Goal: Task Accomplishment & Management: Complete application form

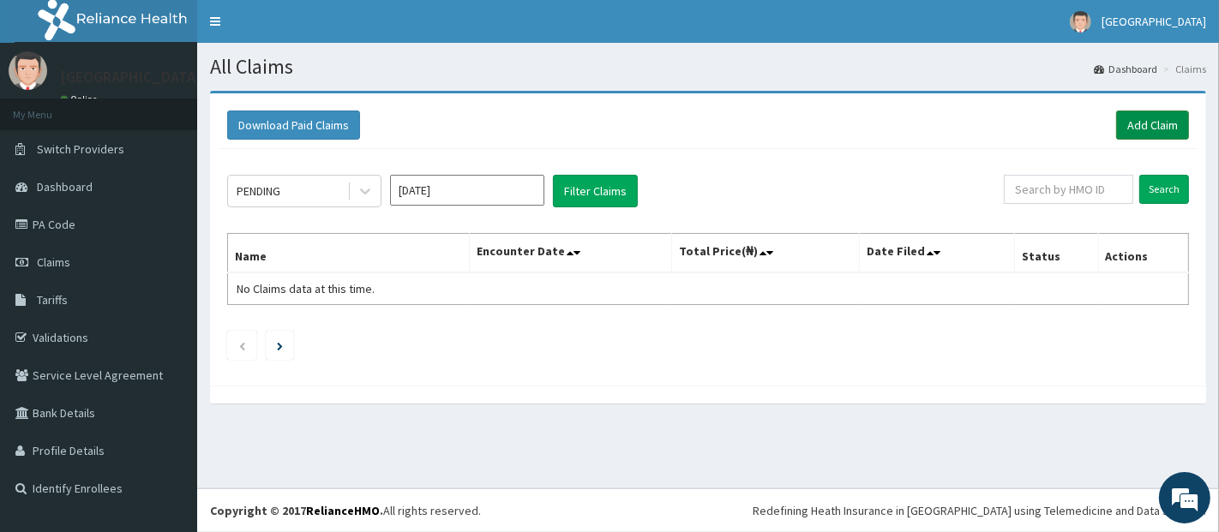
click at [1153, 130] on link "Add Claim" at bounding box center [1152, 125] width 73 height 29
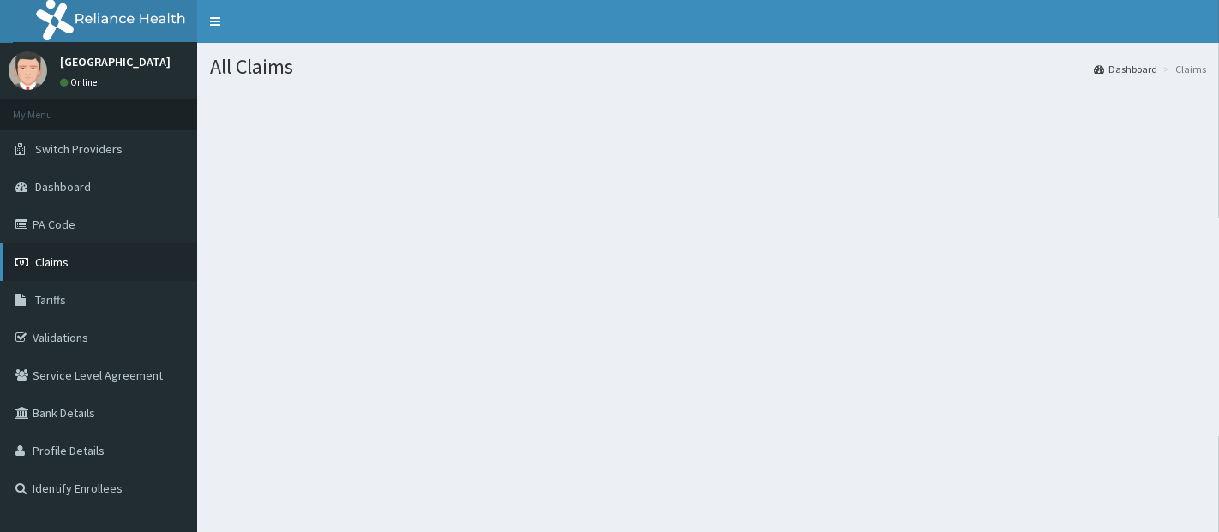
click at [55, 255] on span "Claims" at bounding box center [51, 262] width 33 height 15
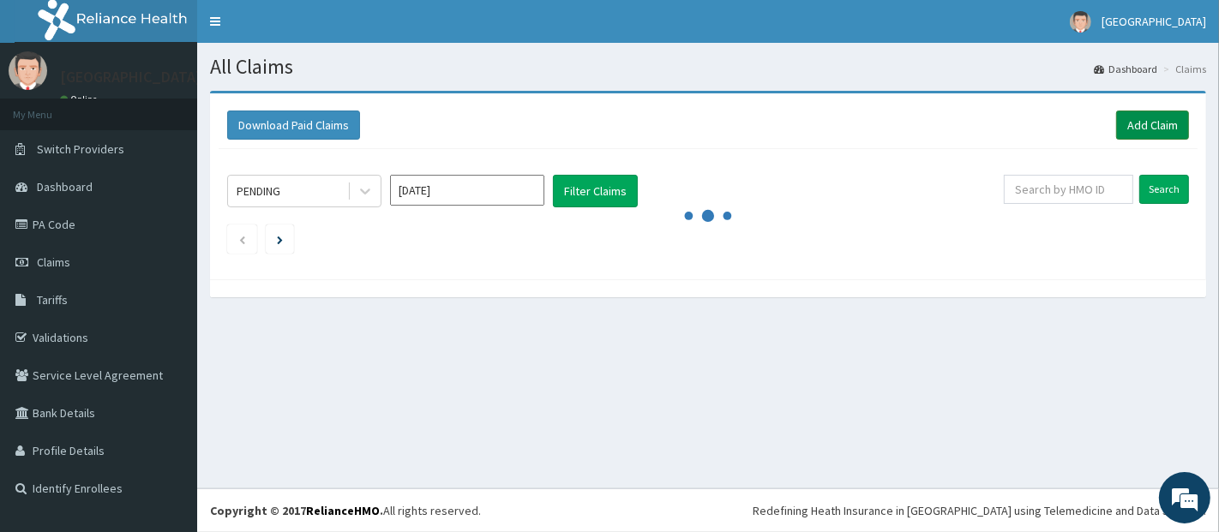
click at [1146, 124] on link "Add Claim" at bounding box center [1152, 125] width 73 height 29
click at [1159, 117] on link "Add Claim" at bounding box center [1152, 125] width 73 height 29
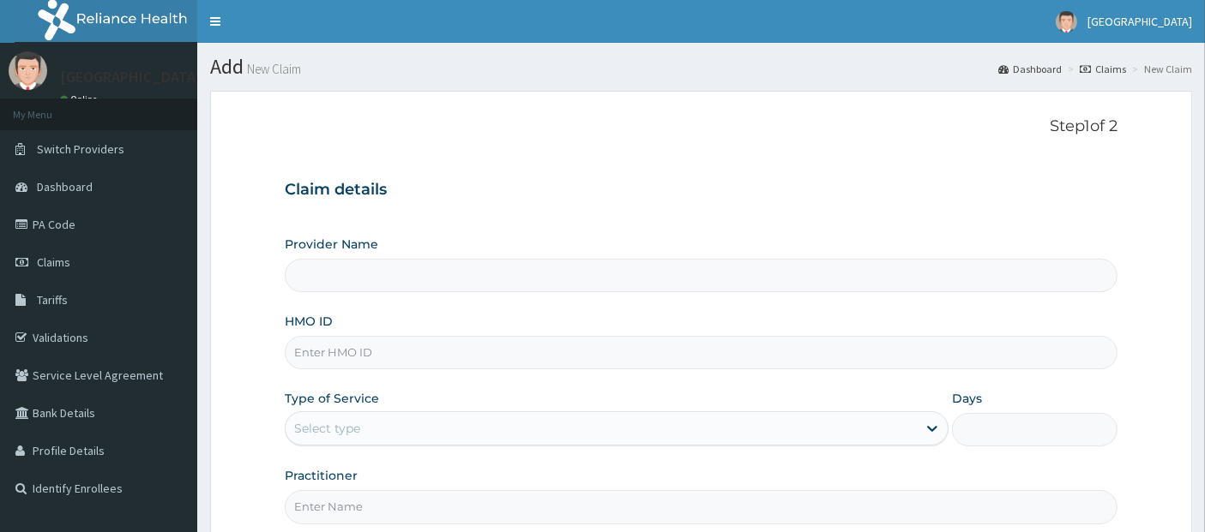
type input "[GEOGRAPHIC_DATA]"
click at [847, 365] on input "HMO ID" at bounding box center [701, 352] width 833 height 33
type input "NPM/10073/B"
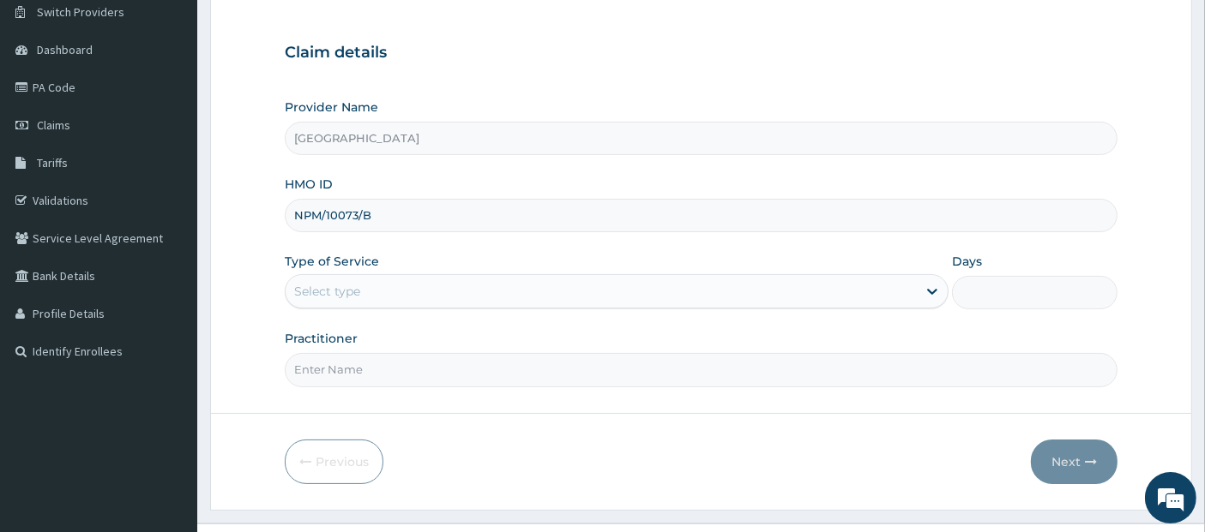
scroll to position [169, 0]
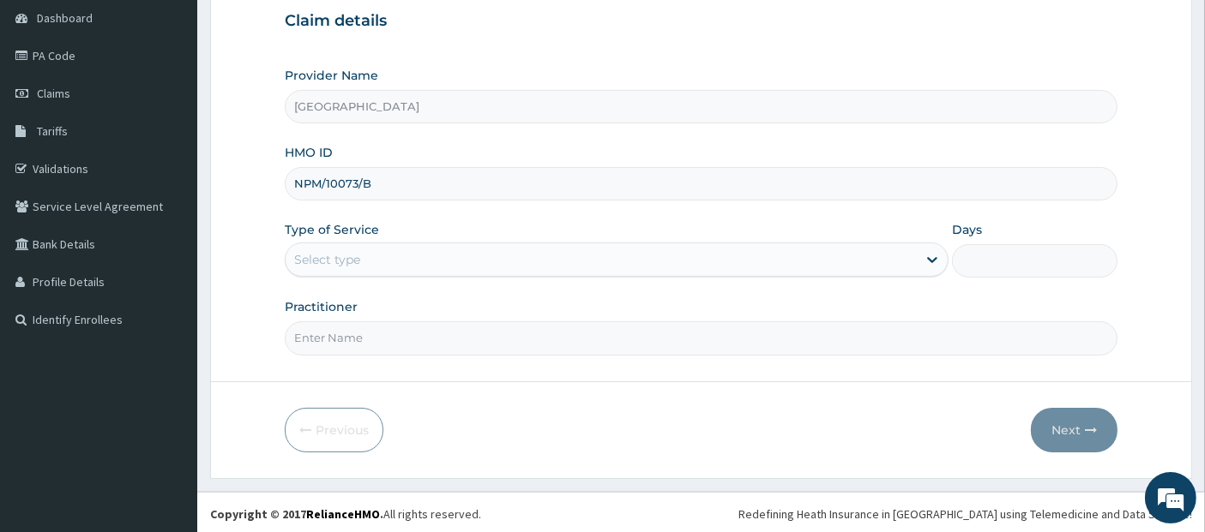
click at [866, 259] on div "Select type" at bounding box center [601, 259] width 631 height 27
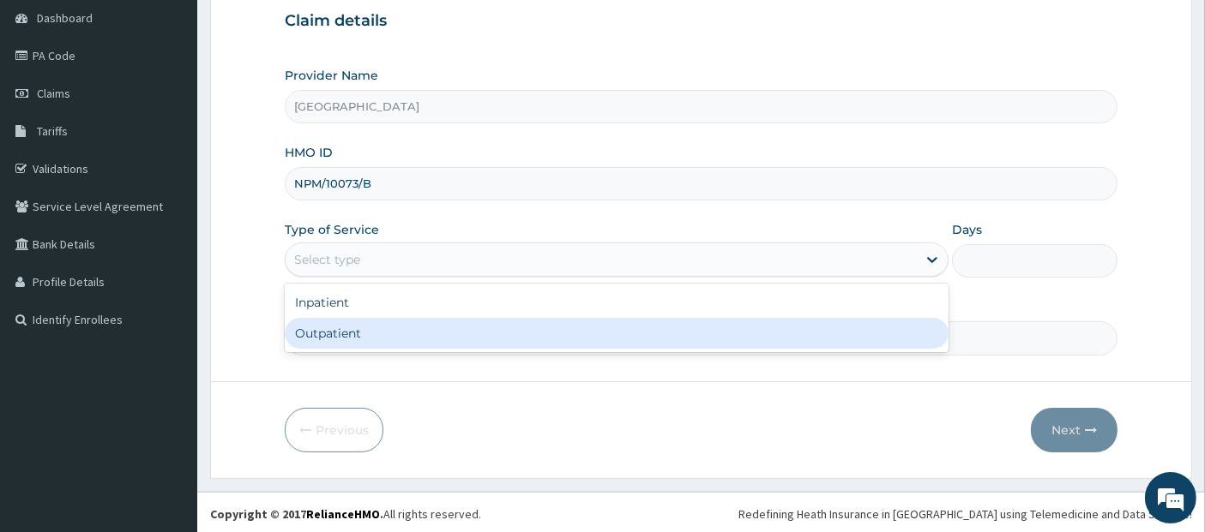
type input "1"
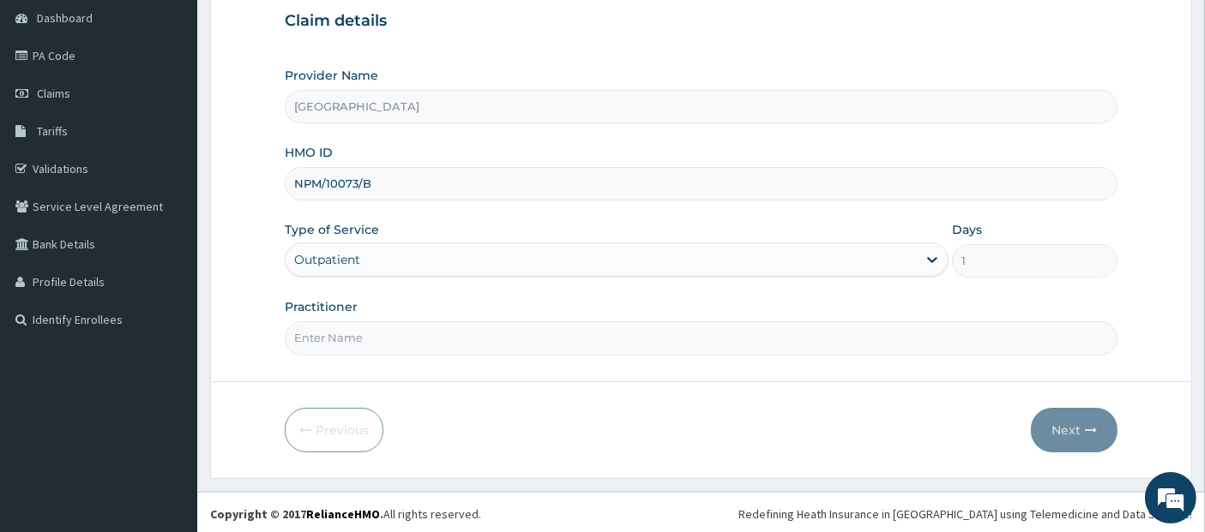
click at [901, 324] on input "Practitioner" at bounding box center [701, 338] width 833 height 33
type input "[PERSON_NAME]"
click at [1074, 432] on button "Next" at bounding box center [1074, 430] width 87 height 45
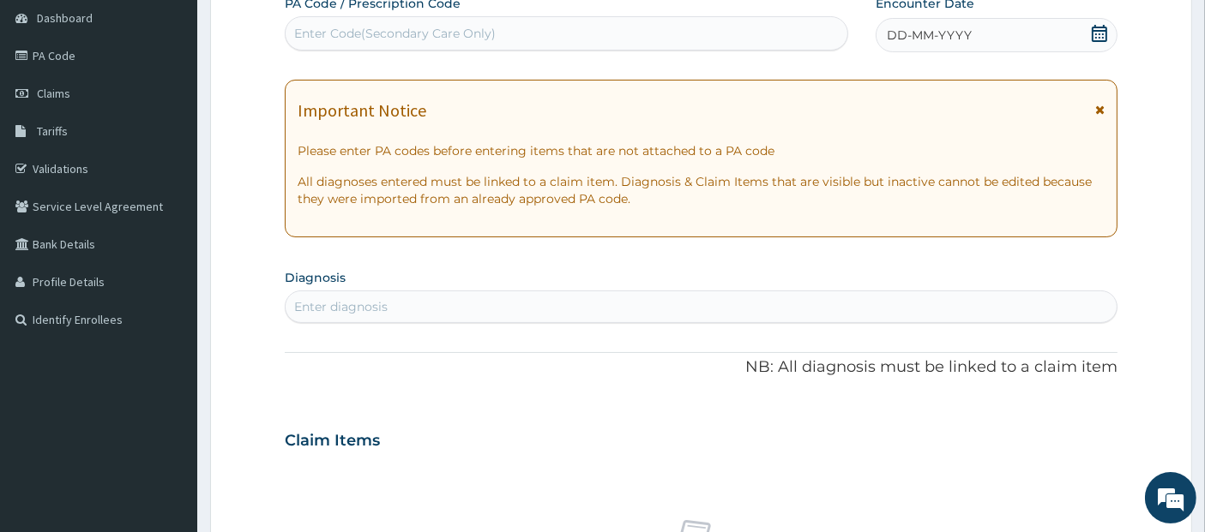
click at [1097, 27] on icon at bounding box center [1099, 33] width 17 height 17
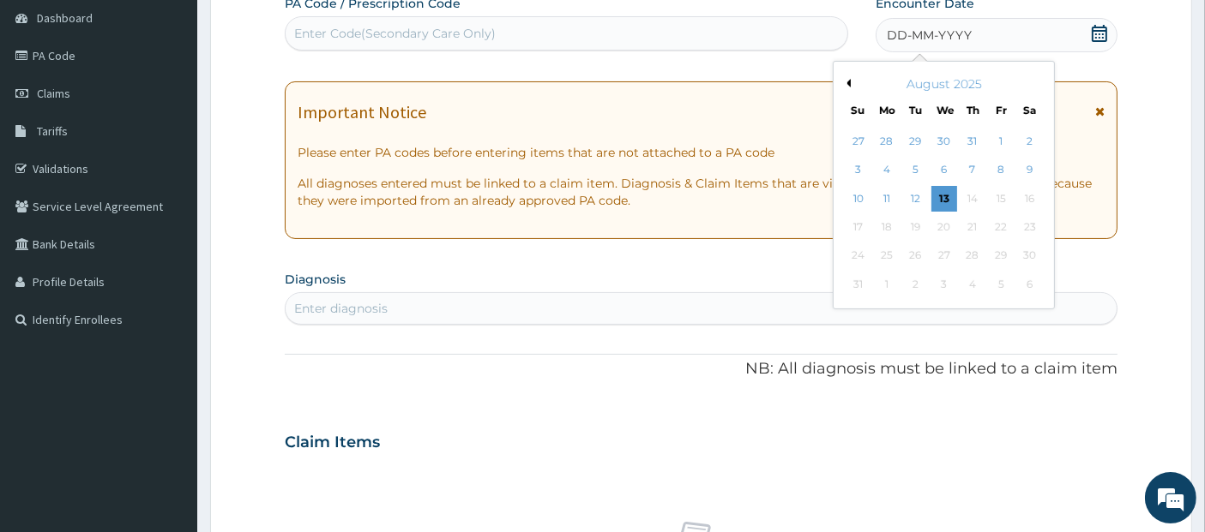
click at [846, 81] on button "Previous Month" at bounding box center [846, 83] width 9 height 9
click at [859, 217] on div "20" at bounding box center [858, 227] width 26 height 26
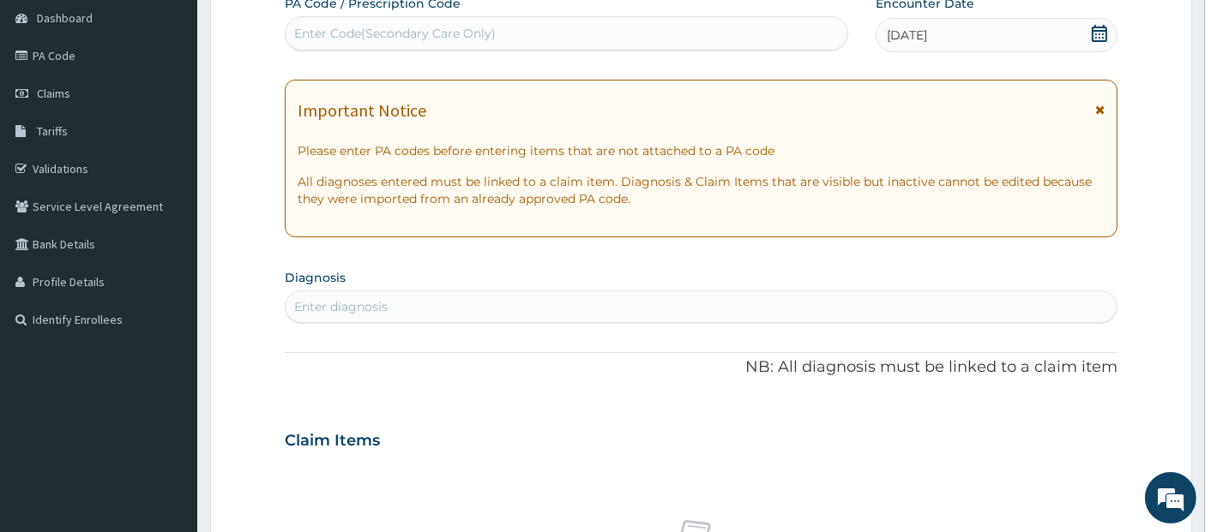
click at [855, 298] on div "Enter diagnosis" at bounding box center [702, 306] width 832 height 27
type input "[MEDICAL_DATA]"
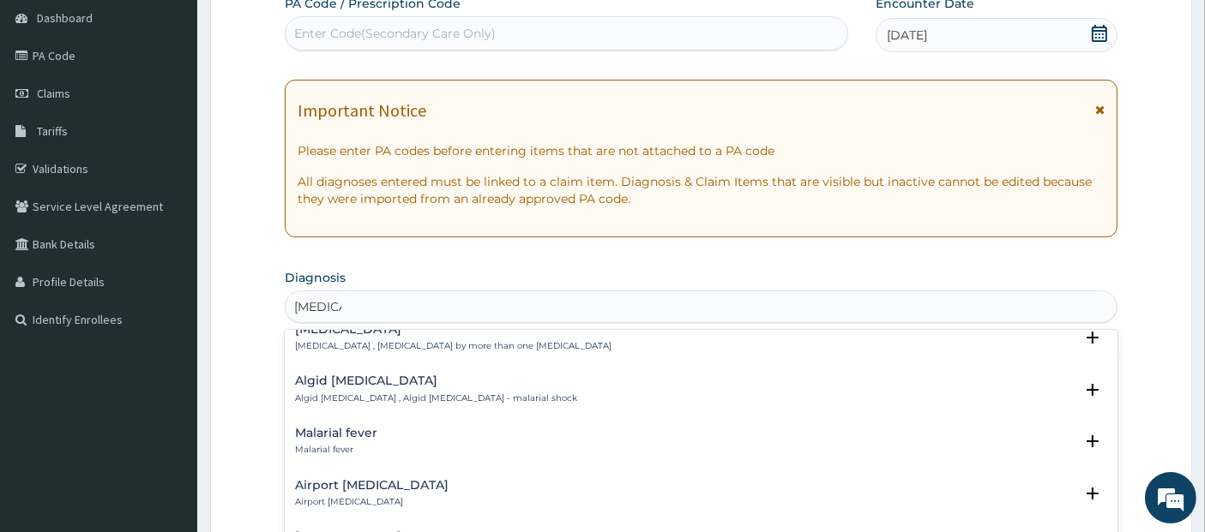
scroll to position [192, 0]
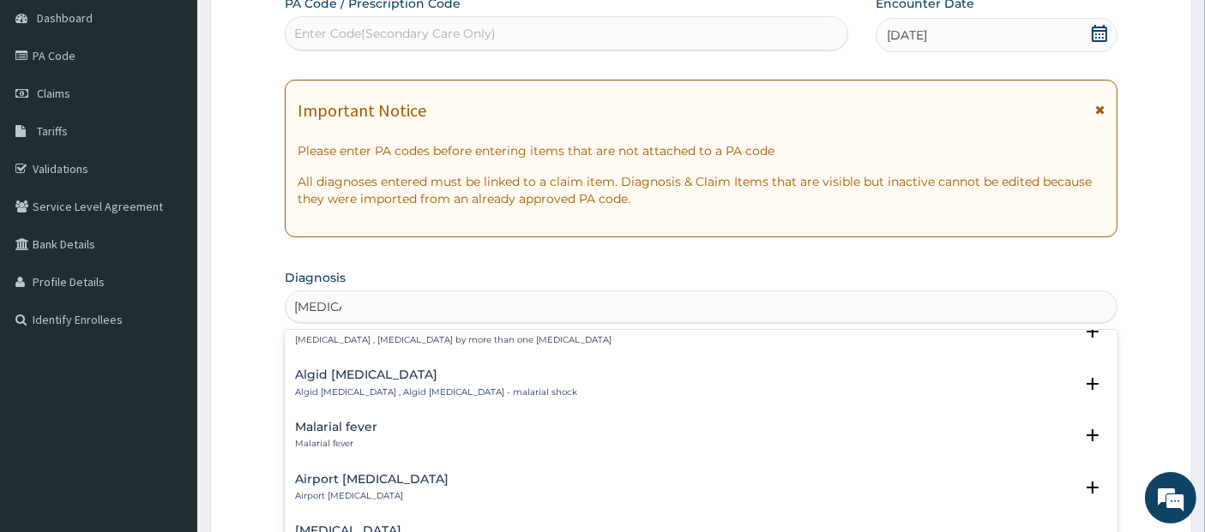
click at [804, 430] on div "Malarial fever Malarial fever" at bounding box center [701, 436] width 813 height 30
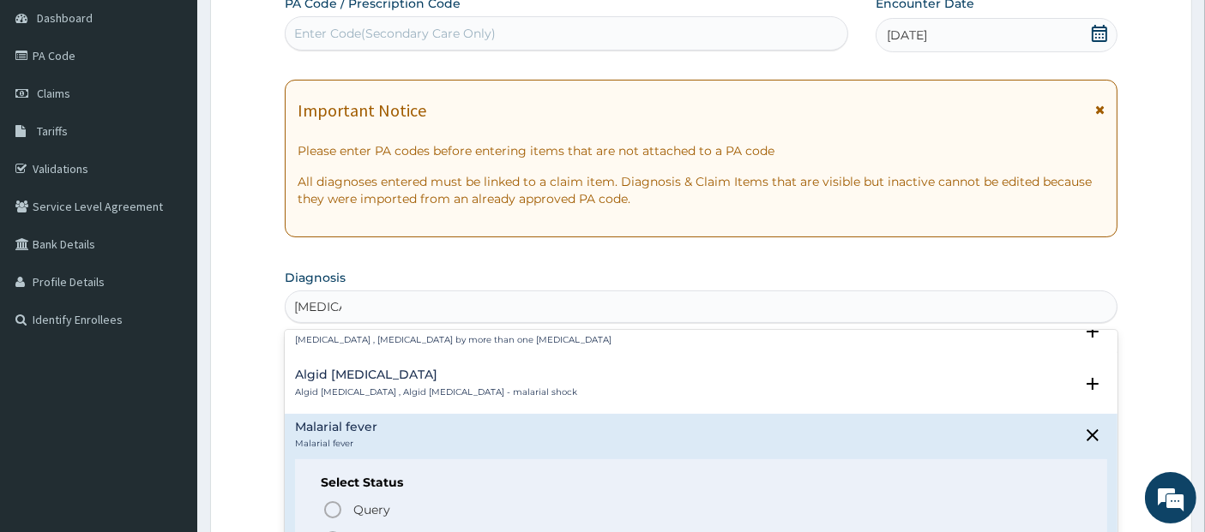
click at [726, 530] on span "Confirmed" at bounding box center [702, 540] width 760 height 21
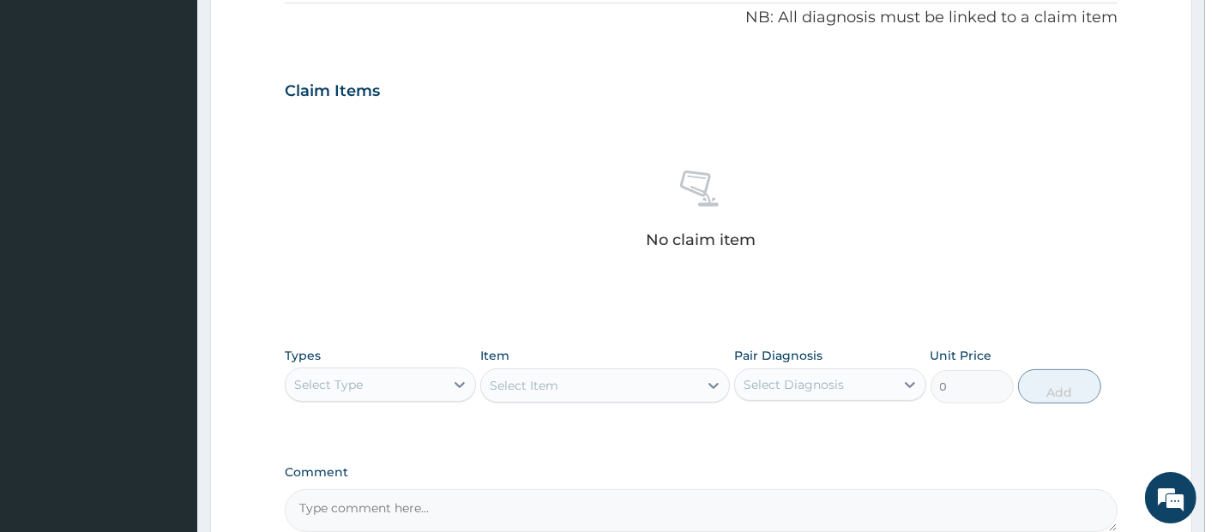
scroll to position [701, 0]
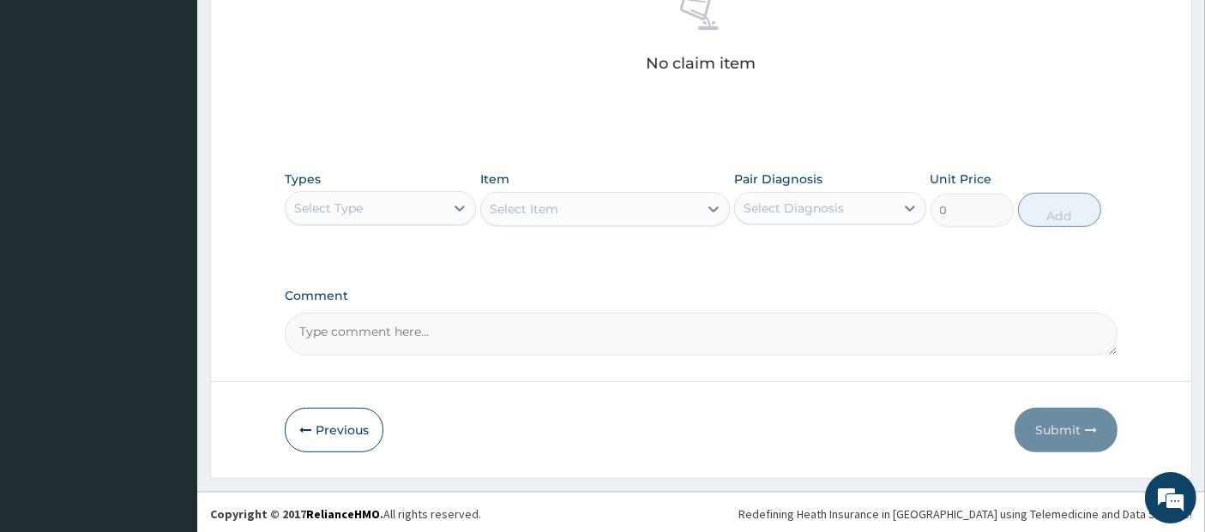
click at [423, 206] on div "Select Type" at bounding box center [365, 208] width 159 height 27
click at [584, 204] on div "Select Item" at bounding box center [589, 209] width 217 height 27
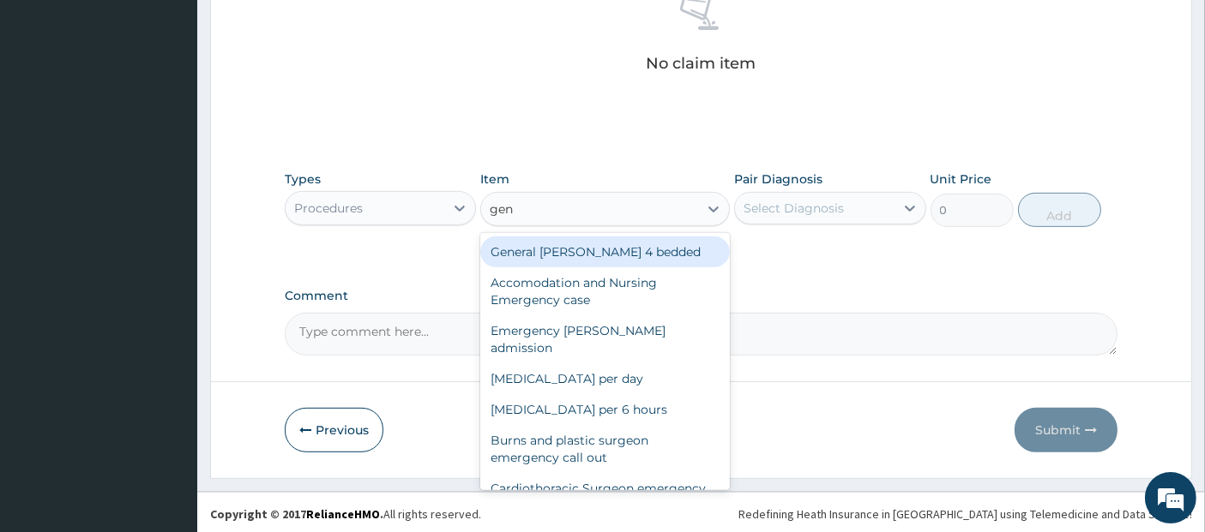
type input "gene"
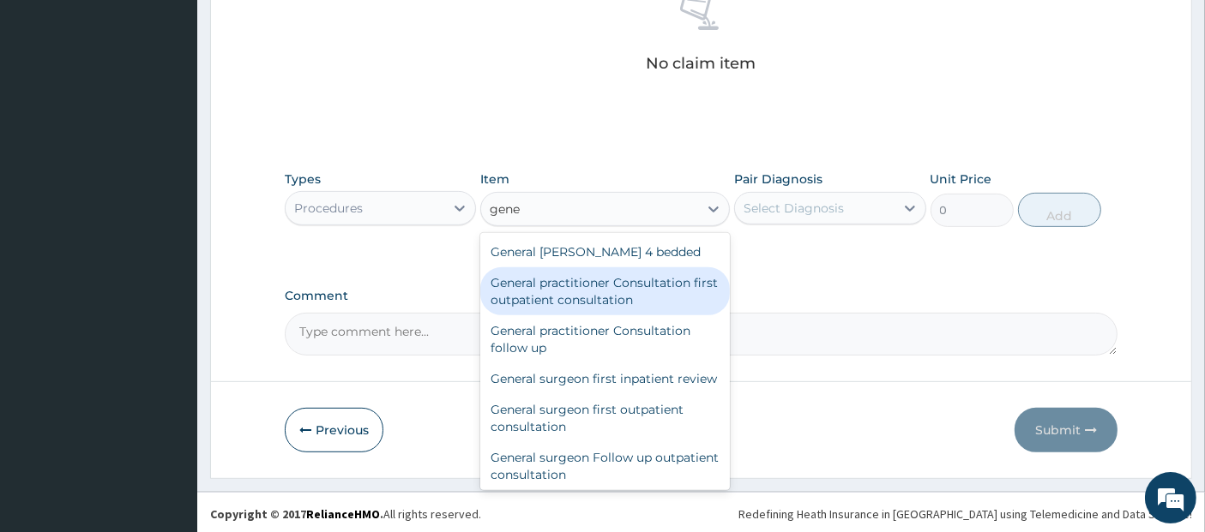
type input "3795"
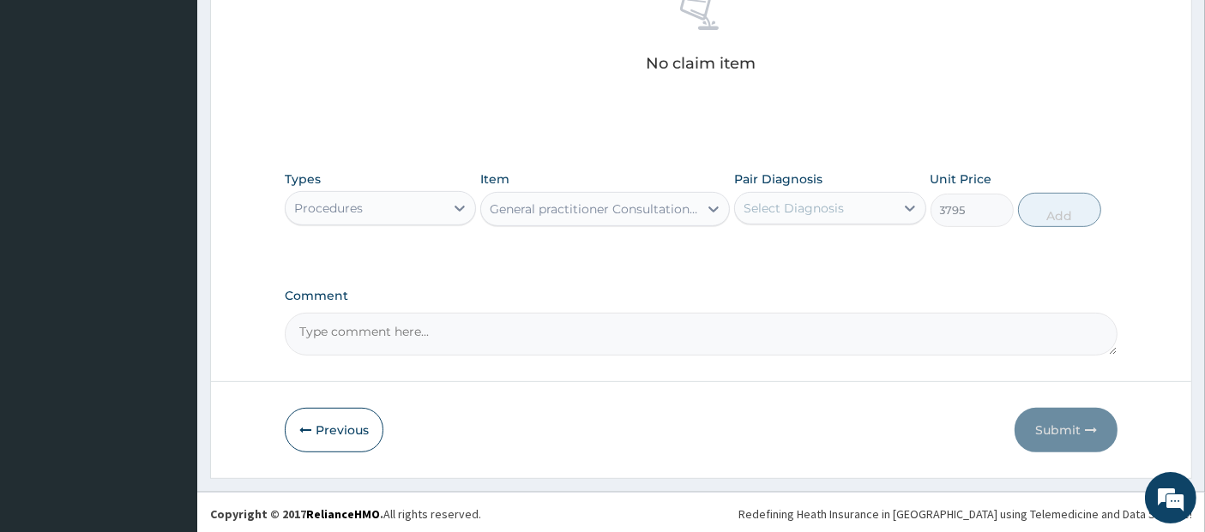
click at [767, 200] on div "Select Diagnosis" at bounding box center [793, 208] width 100 height 17
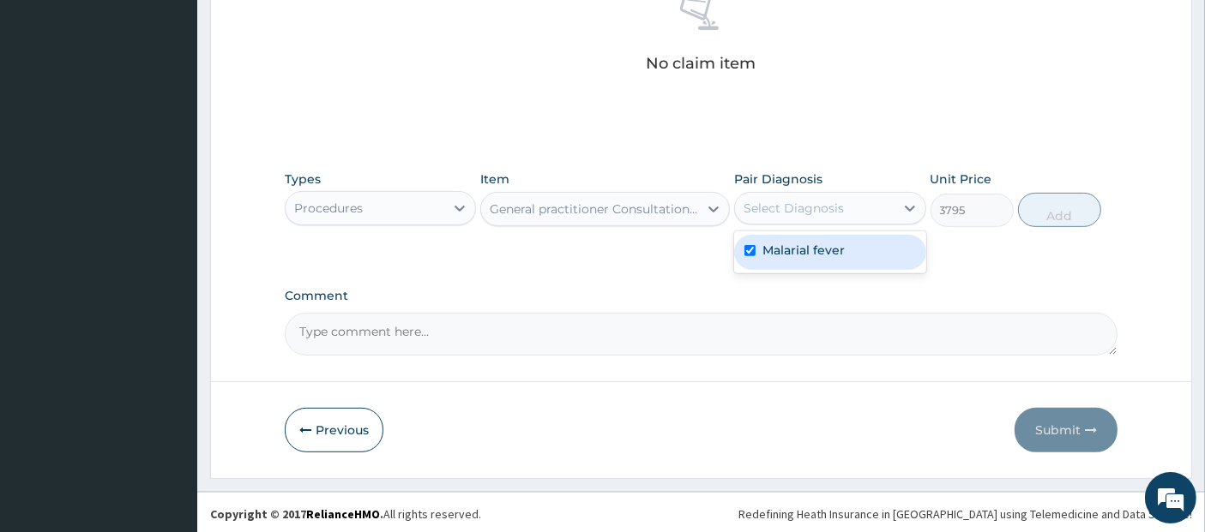
checkbox input "true"
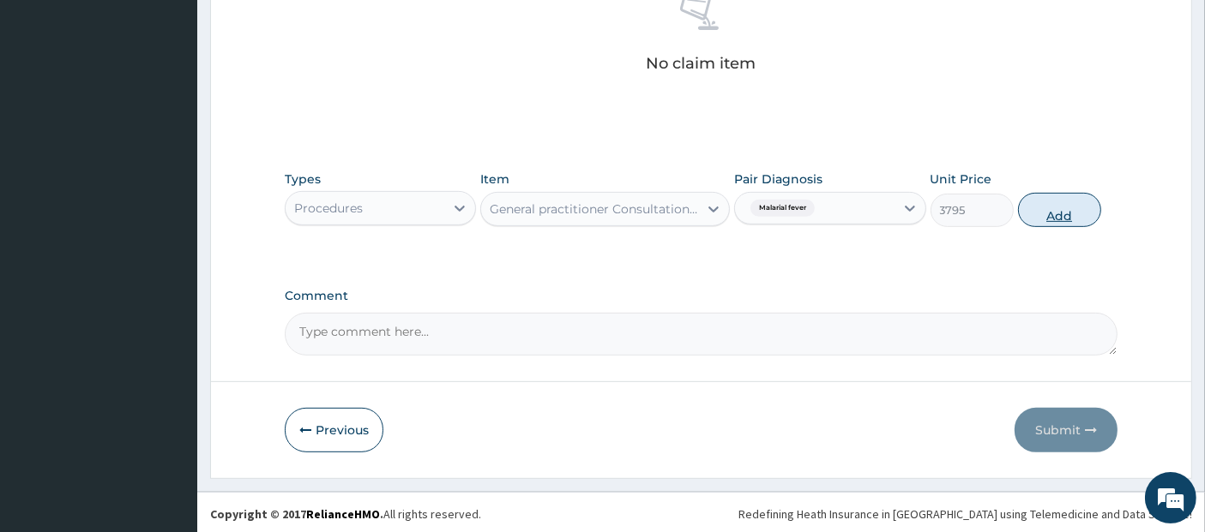
click at [1078, 214] on button "Add" at bounding box center [1059, 210] width 83 height 34
type input "0"
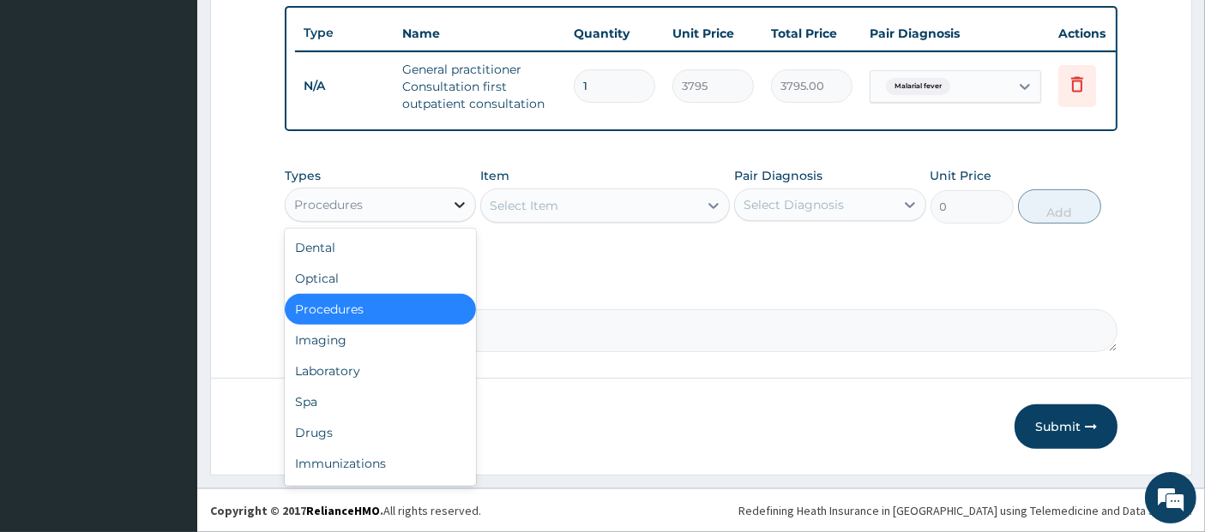
click at [450, 204] on div at bounding box center [459, 205] width 31 height 31
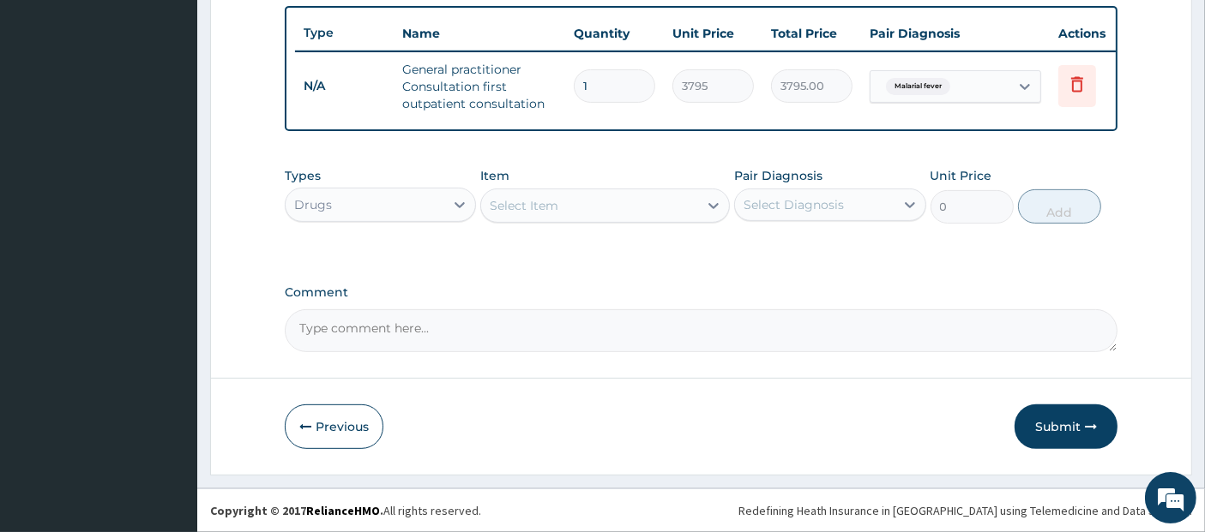
click at [644, 198] on div "Select Item" at bounding box center [589, 205] width 217 height 27
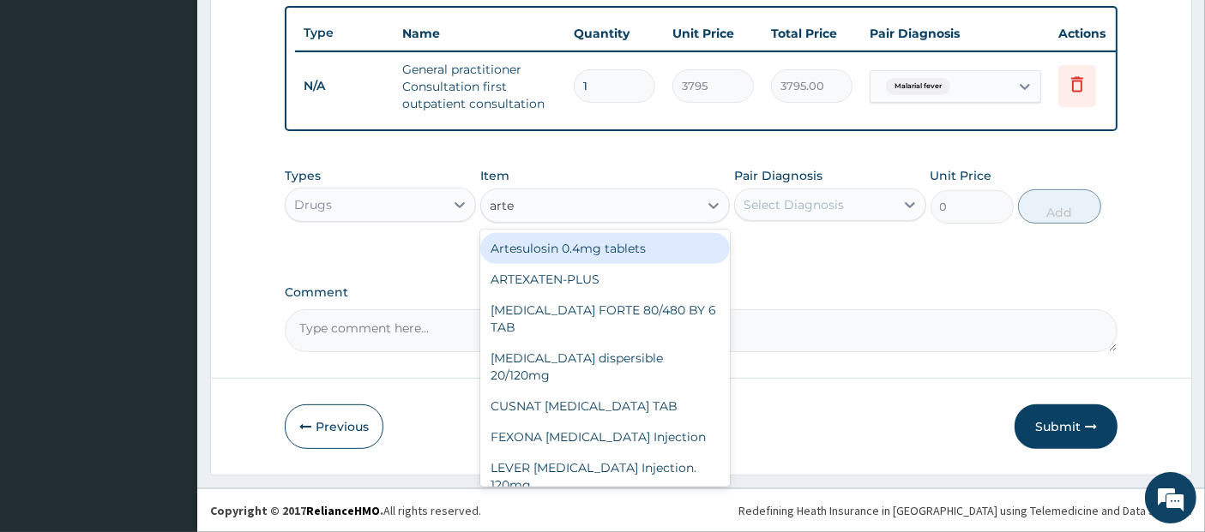
type input "artem"
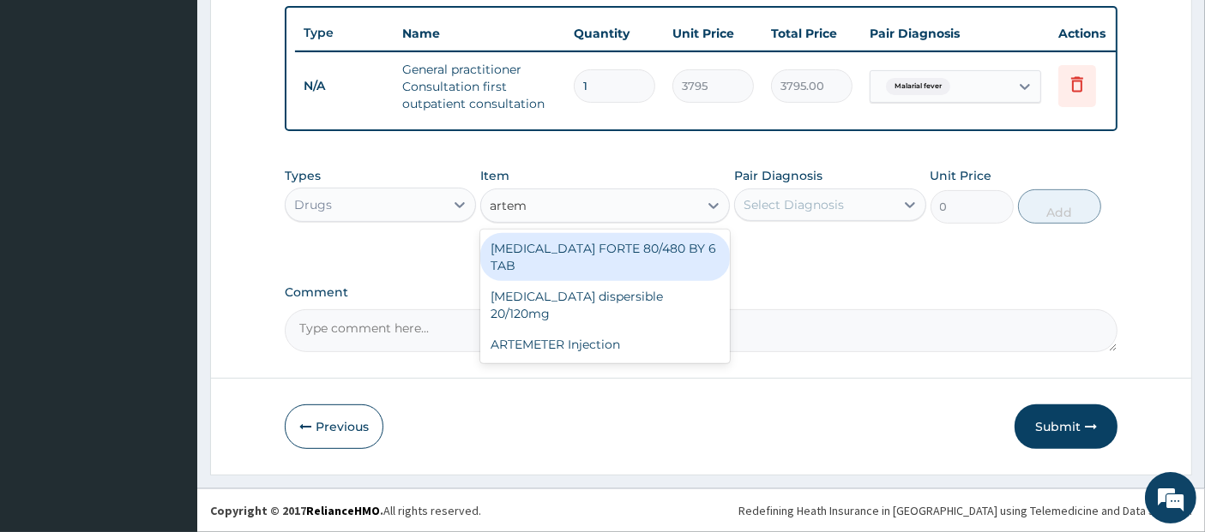
type input "480.7"
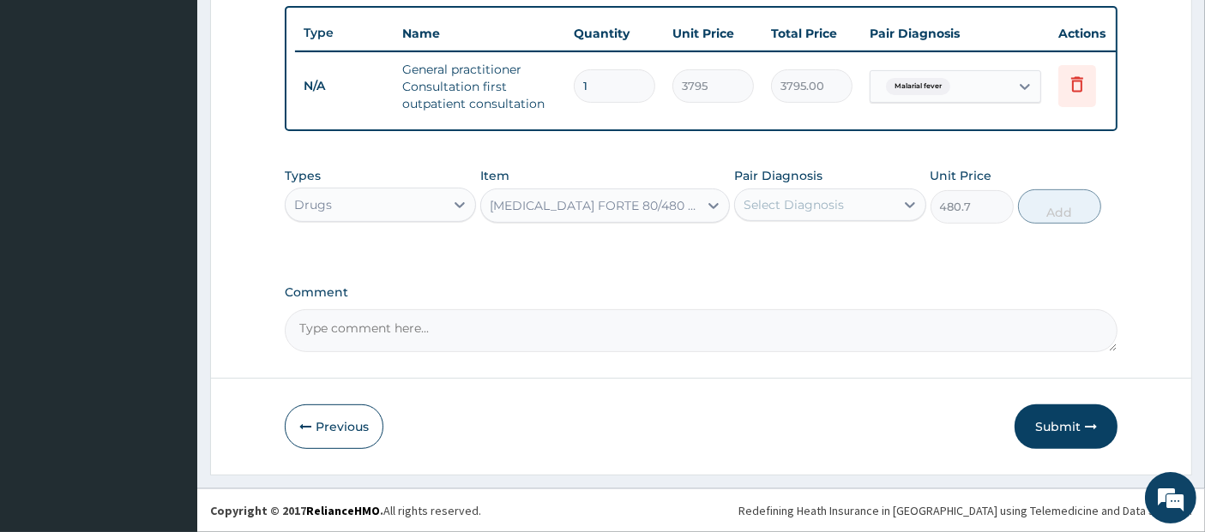
click at [761, 212] on div "Select Diagnosis" at bounding box center [793, 204] width 100 height 17
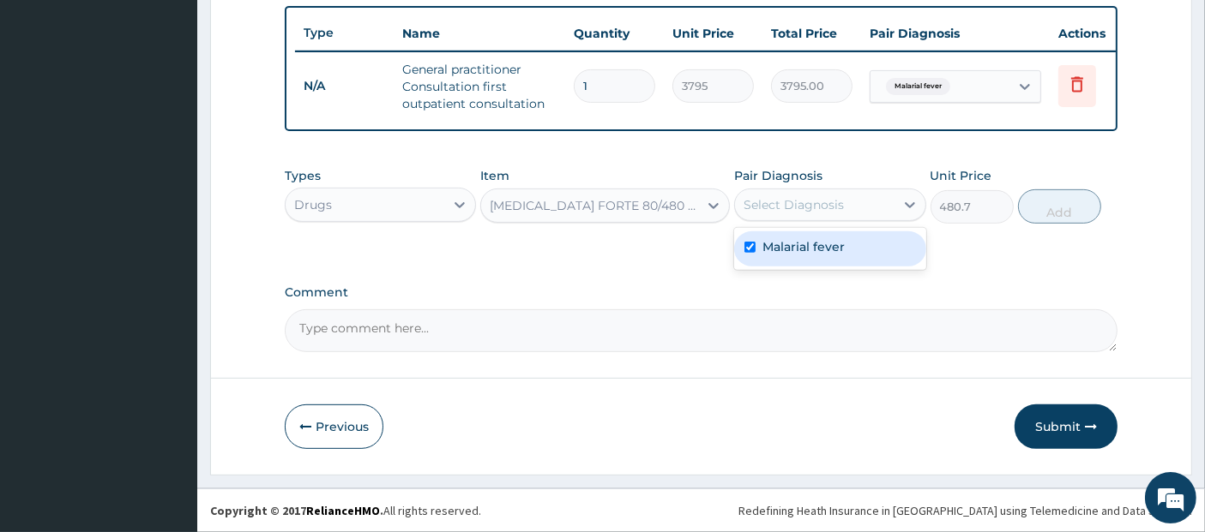
checkbox input "true"
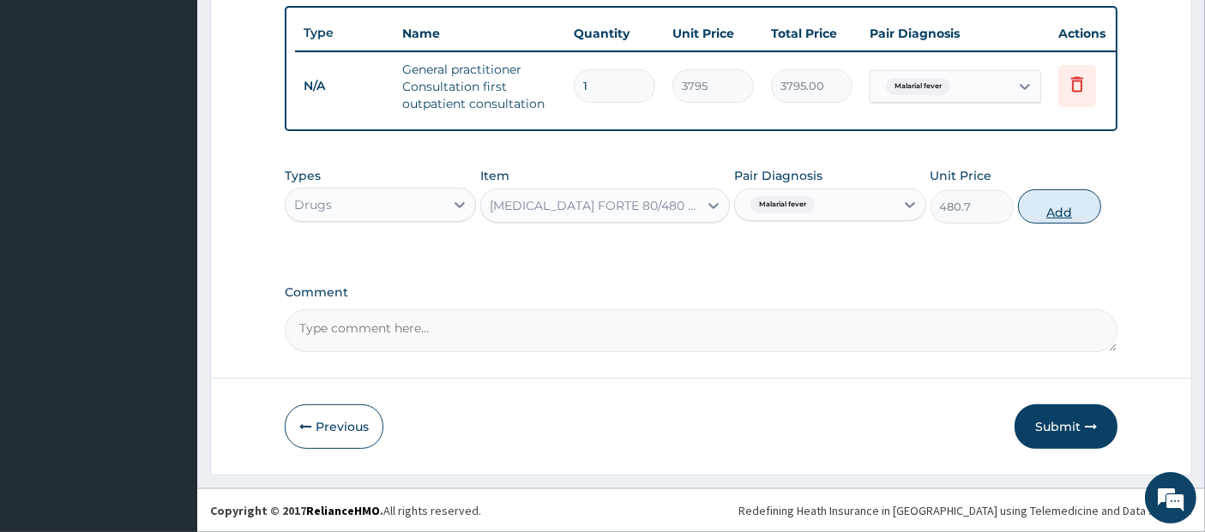
click at [1081, 202] on button "Add" at bounding box center [1059, 207] width 83 height 34
type input "0"
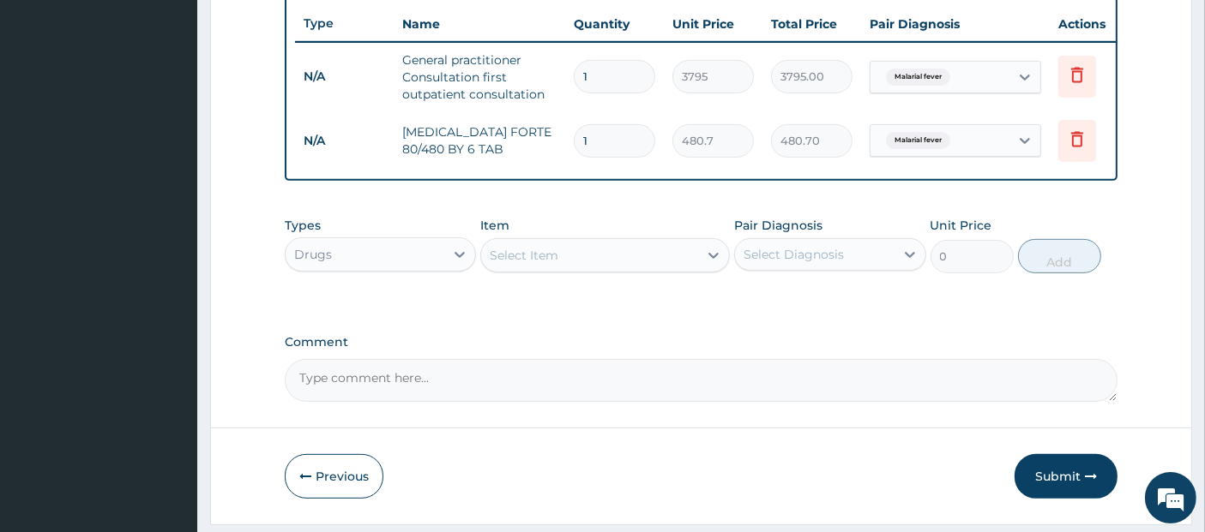
click at [654, 268] on div "Select Item" at bounding box center [589, 255] width 217 height 27
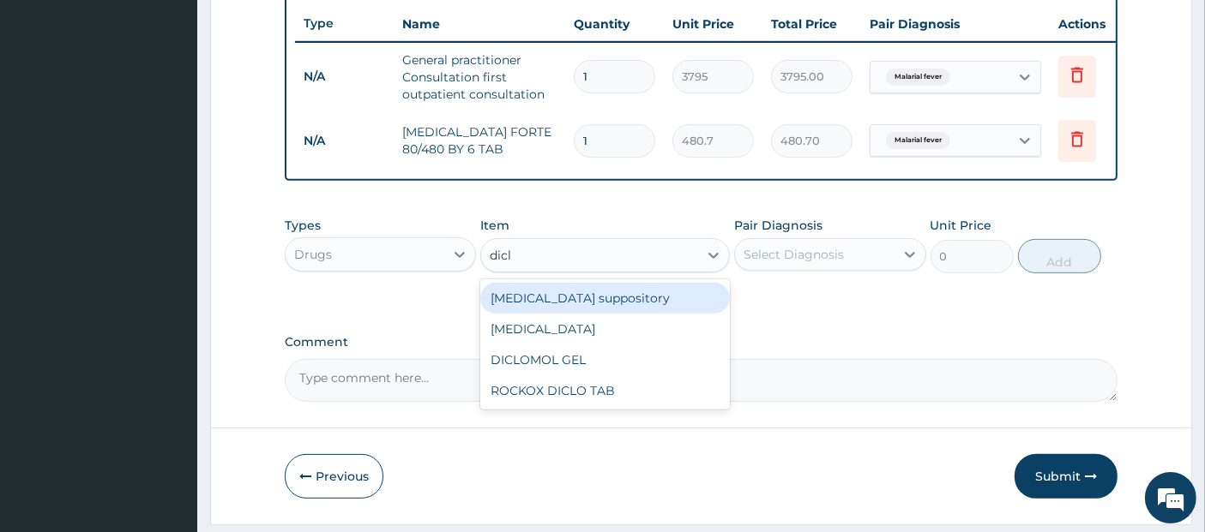
type input "diclo"
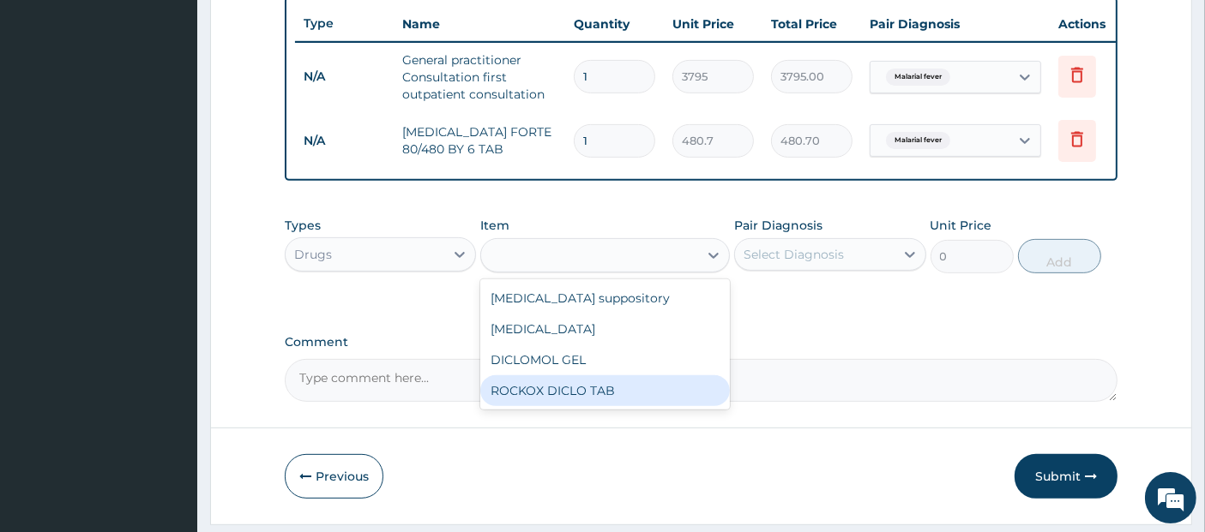
type input "88.55"
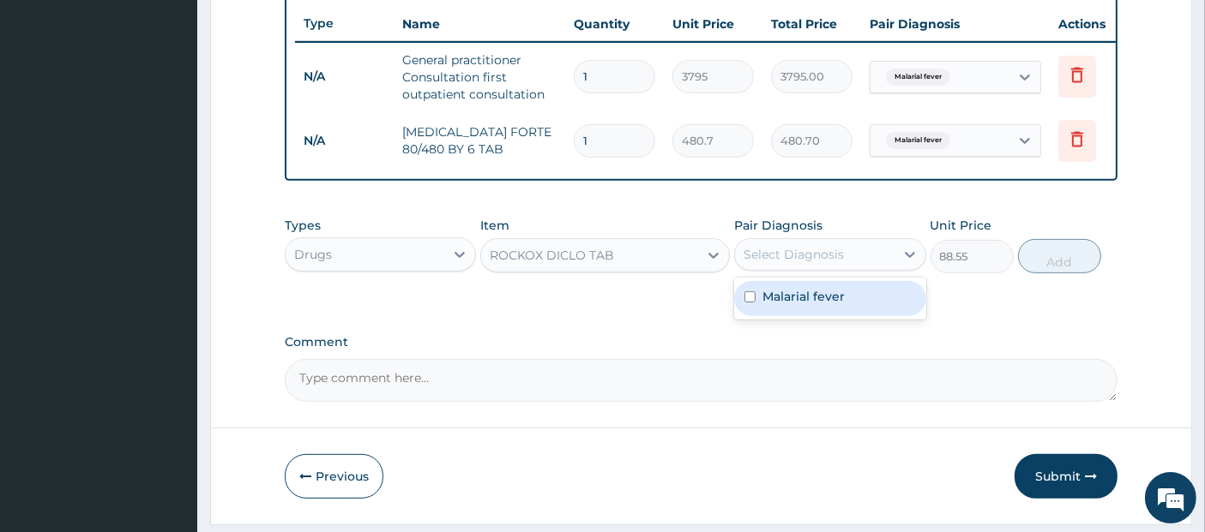
click at [781, 263] on div "Select Diagnosis" at bounding box center [793, 254] width 100 height 17
click at [799, 305] on label "Malarial fever" at bounding box center [803, 296] width 82 height 17
checkbox input "true"
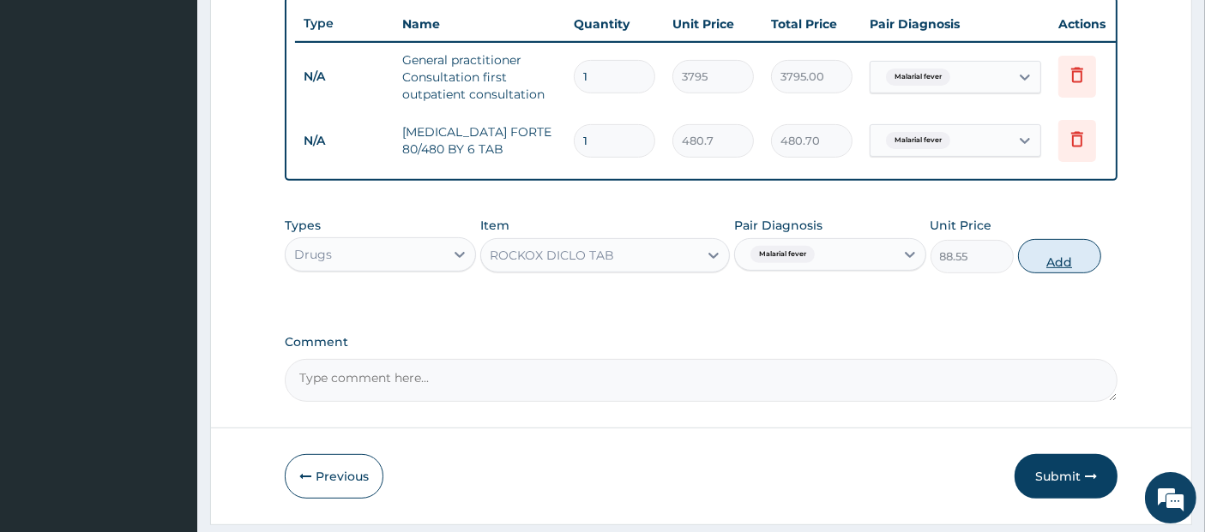
click at [1051, 251] on button "Add" at bounding box center [1059, 256] width 83 height 34
type input "0"
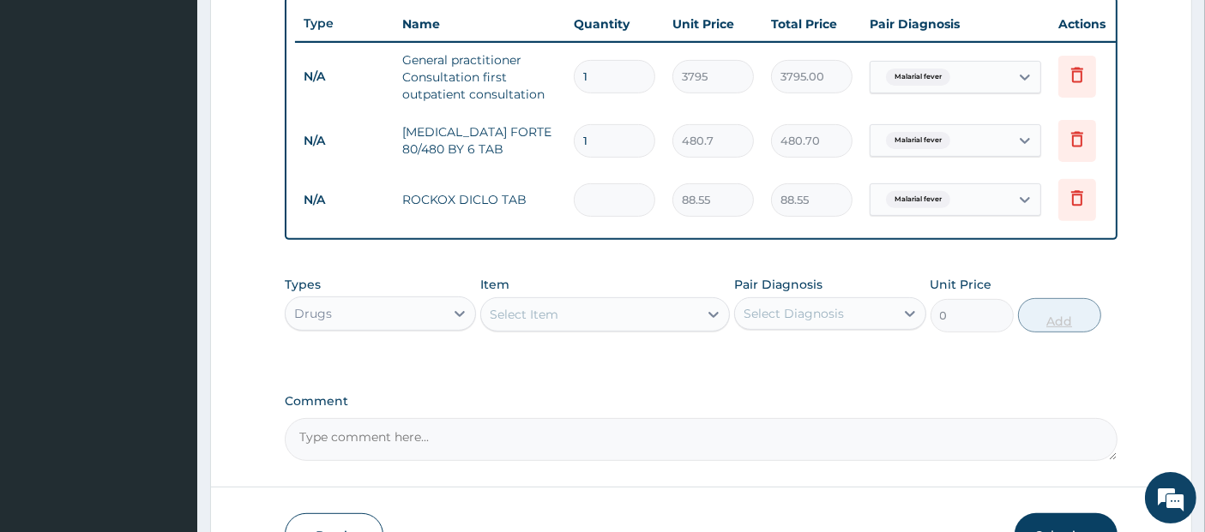
type input "0.00"
type input "6"
type input "531.30"
type input "6"
click at [566, 319] on div "Select Item" at bounding box center [589, 314] width 217 height 27
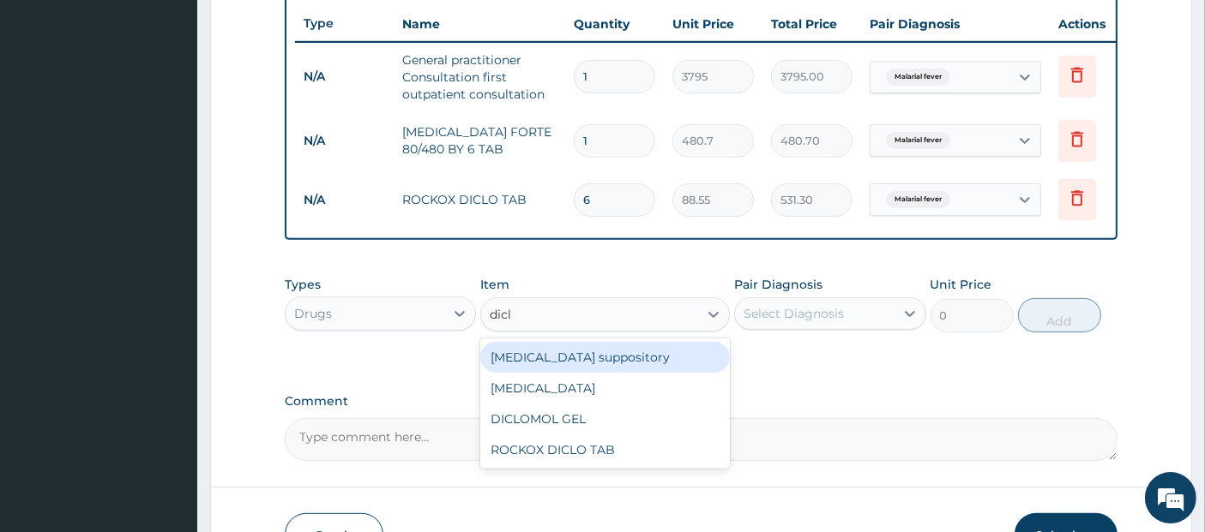
type input "diclo"
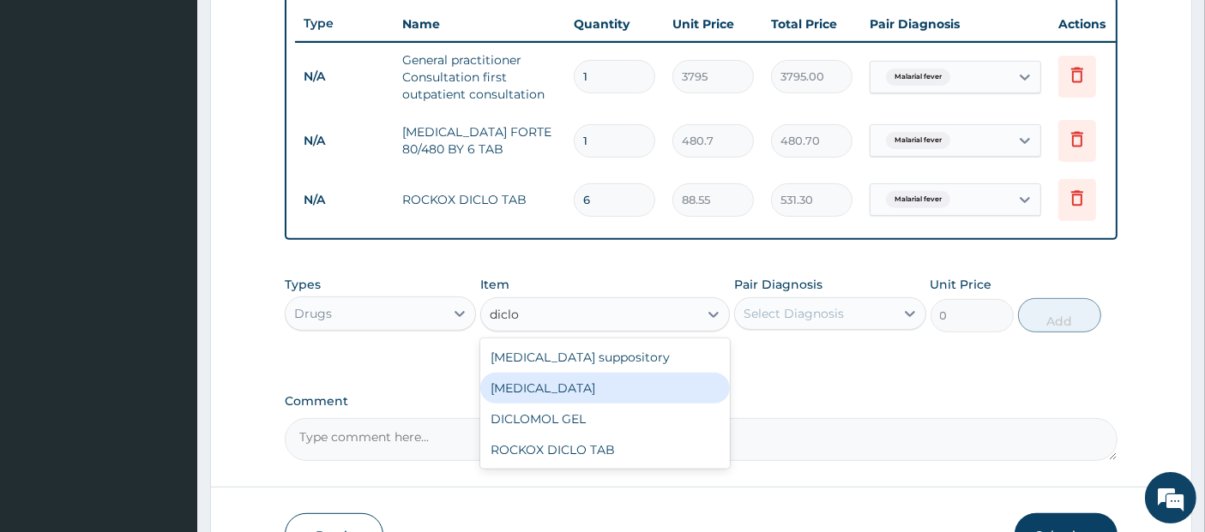
type input "632.5"
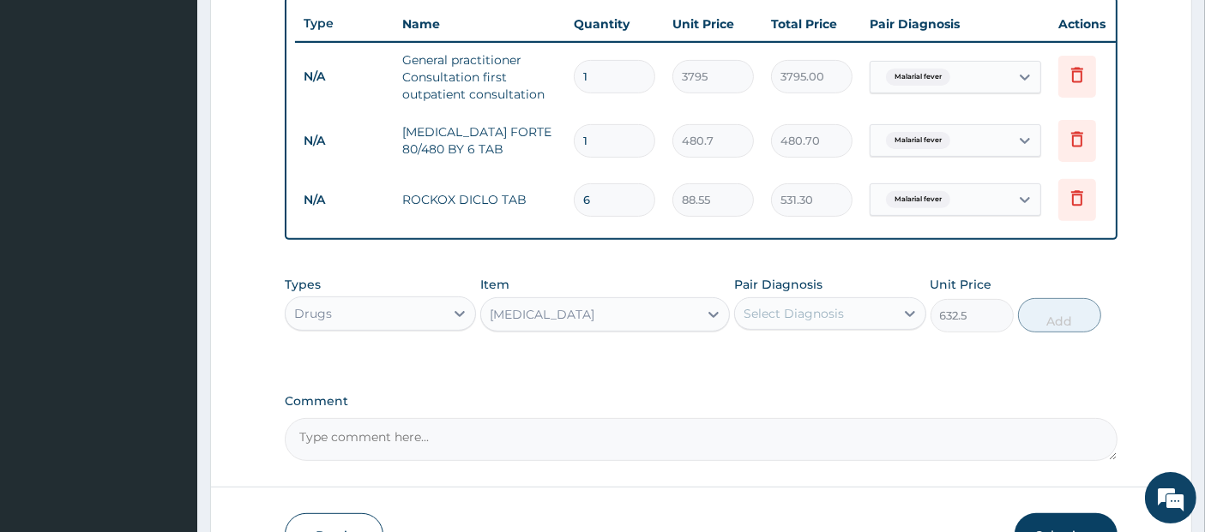
click at [785, 316] on div "Select Diagnosis" at bounding box center [793, 313] width 100 height 17
click at [801, 356] on div "Malarial fever" at bounding box center [829, 357] width 191 height 35
checkbox input "true"
click at [1073, 322] on button "Add" at bounding box center [1059, 315] width 83 height 34
type input "0"
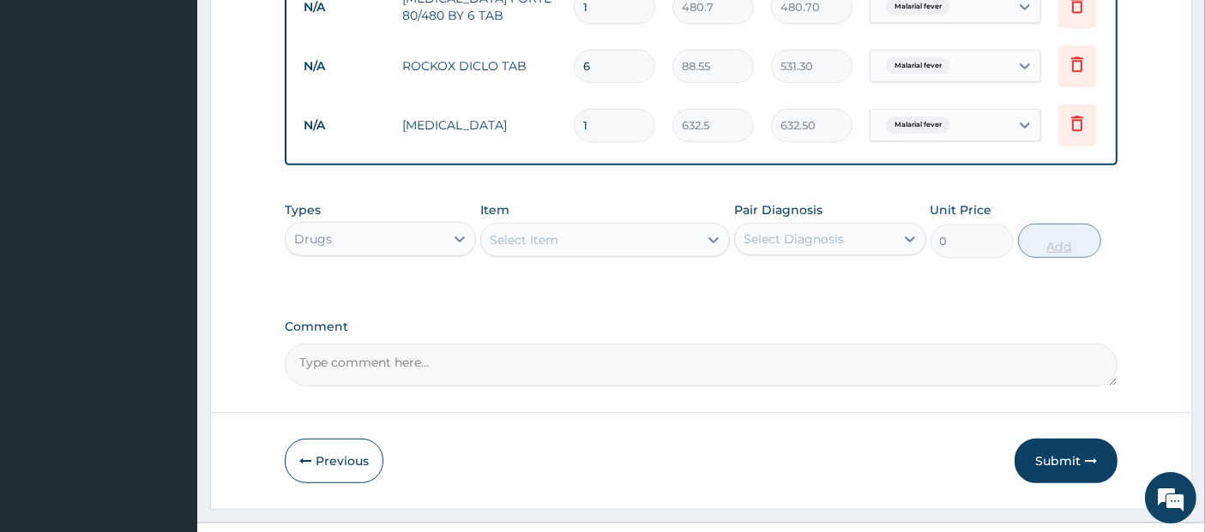
scroll to position [820, 0]
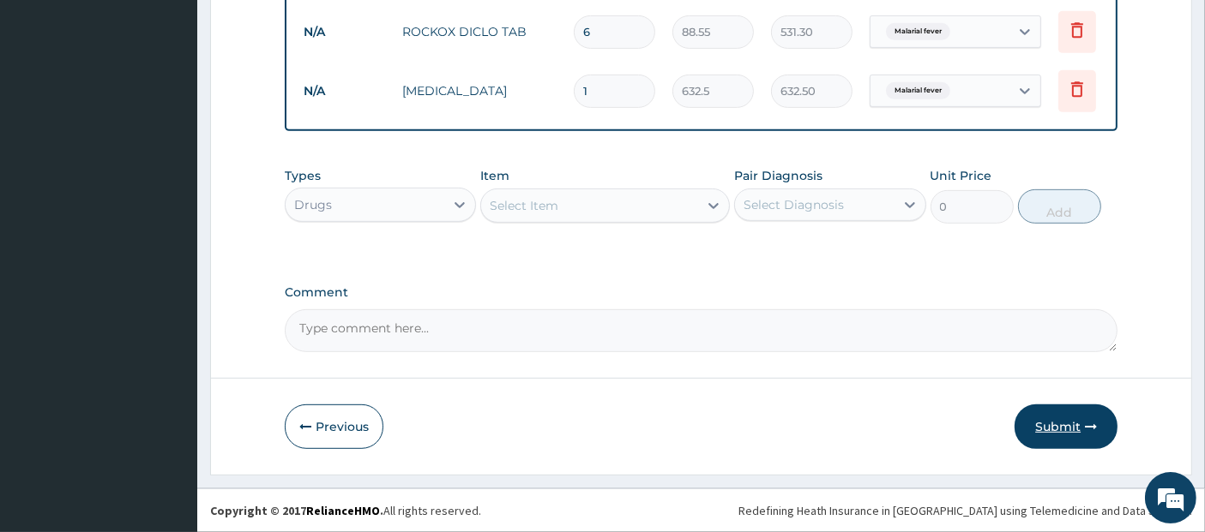
click at [1090, 425] on icon "button" at bounding box center [1091, 427] width 12 height 12
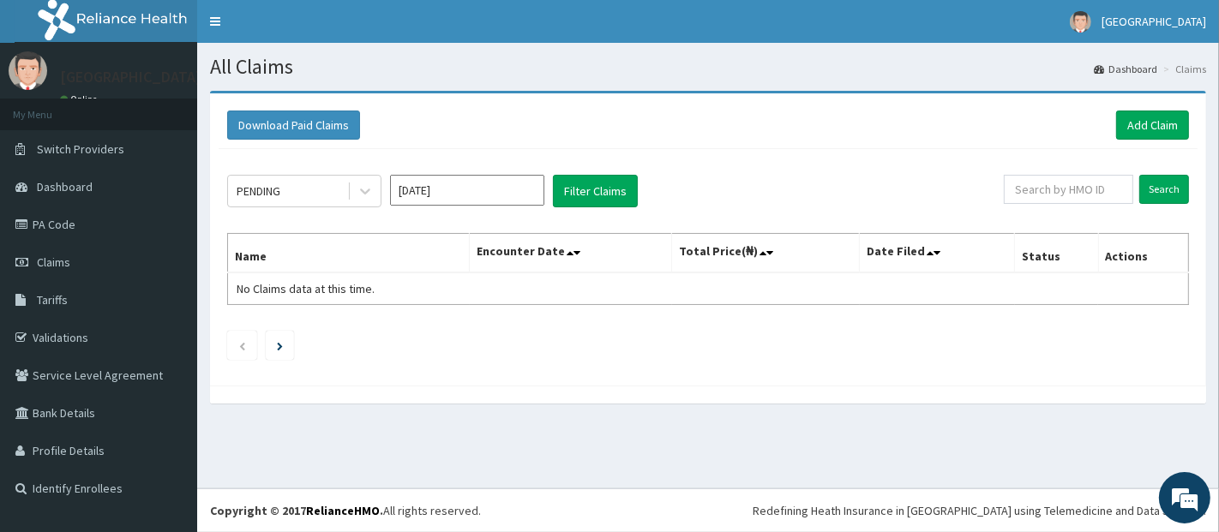
click at [923, 199] on div "PENDING Aug 2025 Filter Claims" at bounding box center [615, 191] width 777 height 33
click at [1158, 126] on link "Add Claim" at bounding box center [1152, 125] width 73 height 29
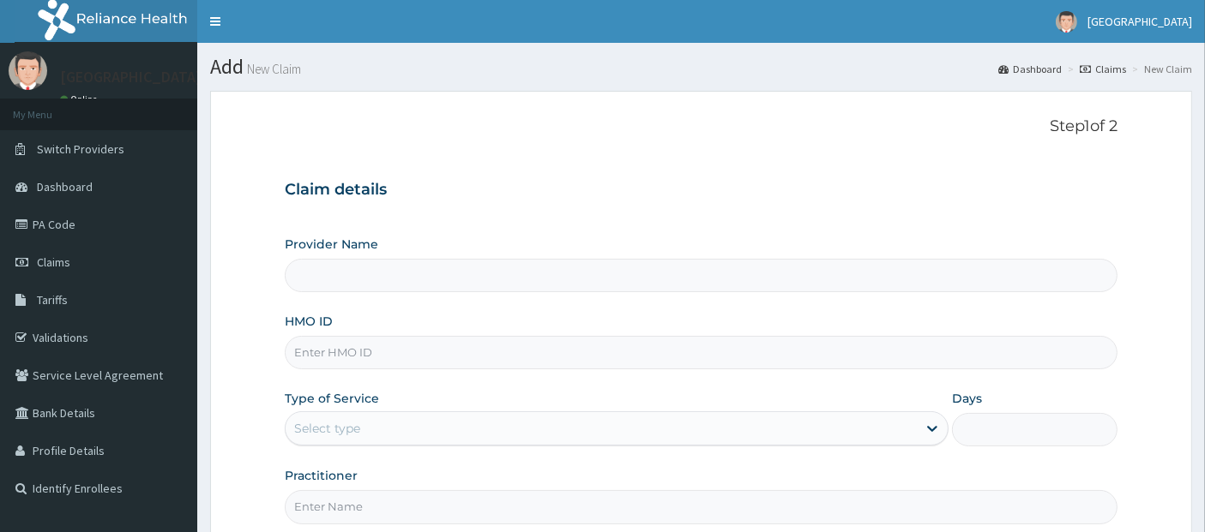
type input "[GEOGRAPHIC_DATA]"
click at [991, 150] on div "Step 1 of 2 Claim details Provider Name Teju Specialist Hospital HMO ID Type of…" at bounding box center [701, 320] width 833 height 406
click at [1156, 150] on form "Step 1 of 2 Claim details Provider Name Teju Specialist Hospital HMO ID Type of…" at bounding box center [701, 369] width 982 height 556
click at [835, 350] on input "HMO ID" at bounding box center [701, 352] width 833 height 33
click at [87, 334] on link "Validations" at bounding box center [98, 338] width 197 height 38
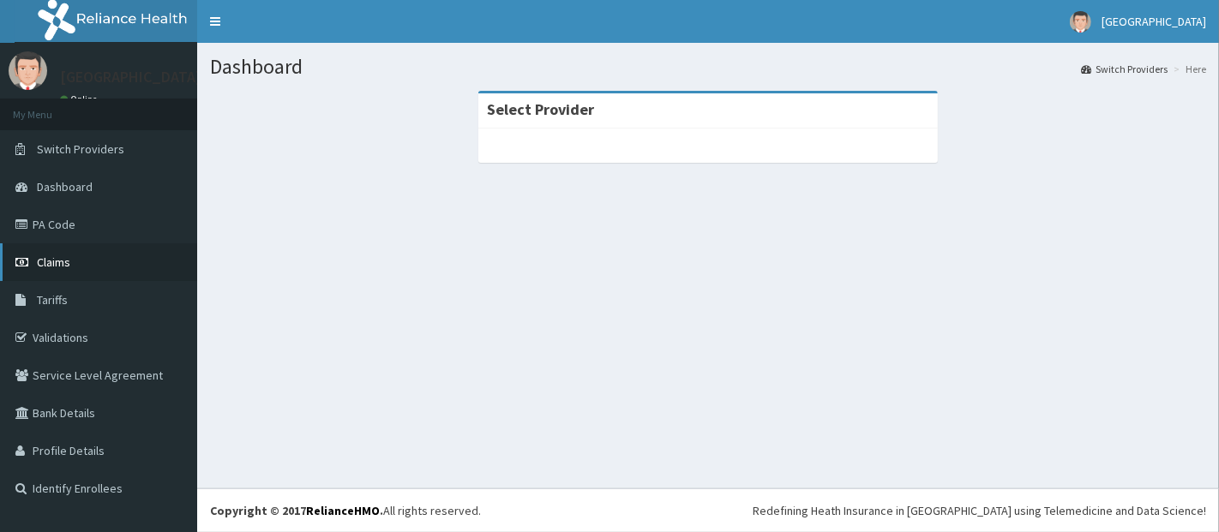
click at [81, 256] on link "Claims" at bounding box center [98, 263] width 197 height 38
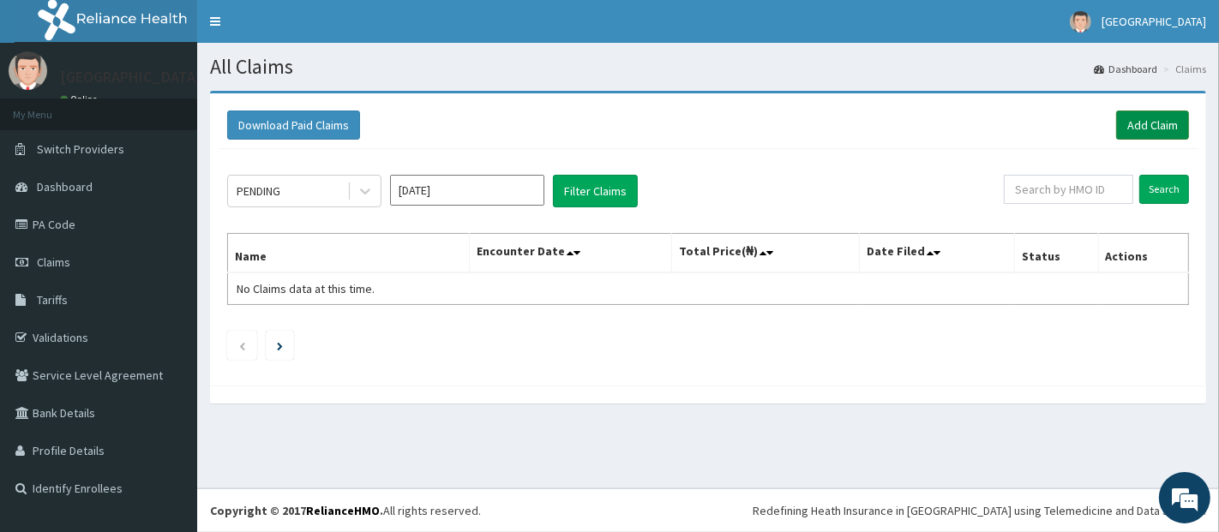
click at [1158, 118] on link "Add Claim" at bounding box center [1152, 125] width 73 height 29
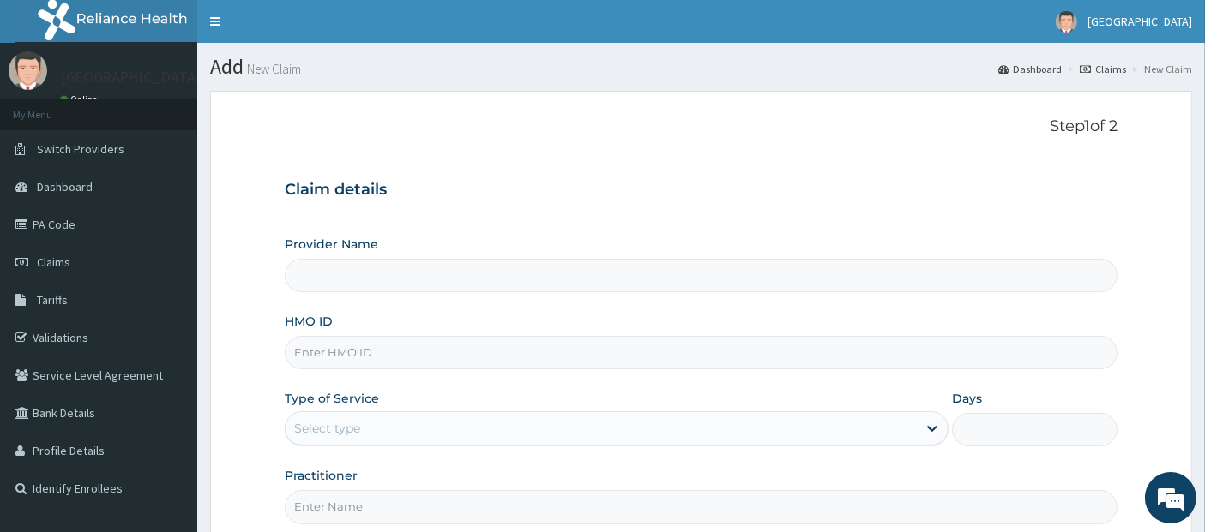
type input "[GEOGRAPHIC_DATA]"
click at [884, 362] on input "HMO ID" at bounding box center [701, 352] width 833 height 33
type input "CYA/11100/B"
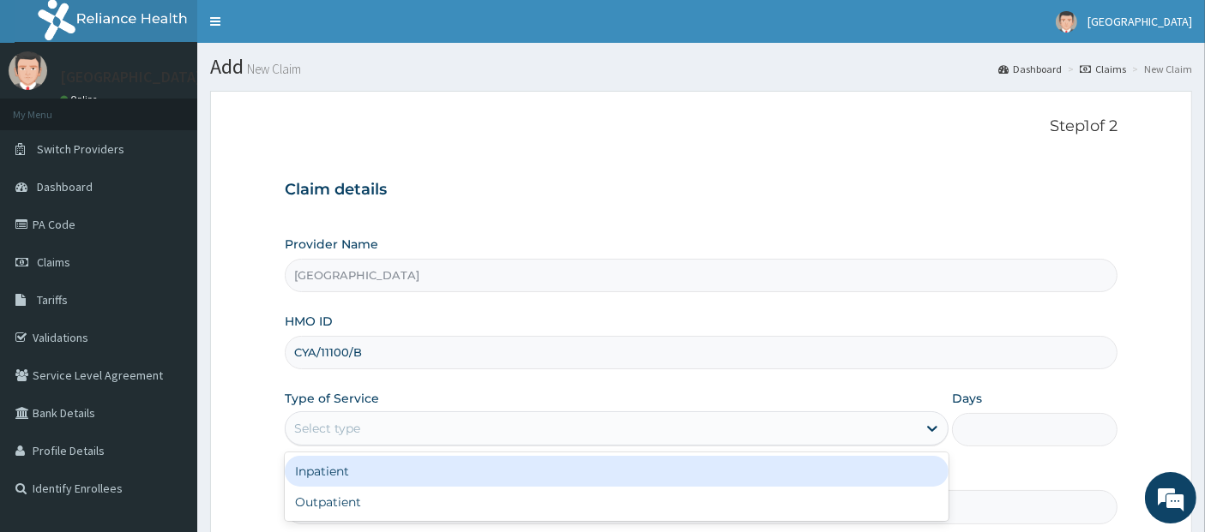
click at [810, 432] on div "Select type" at bounding box center [601, 428] width 631 height 27
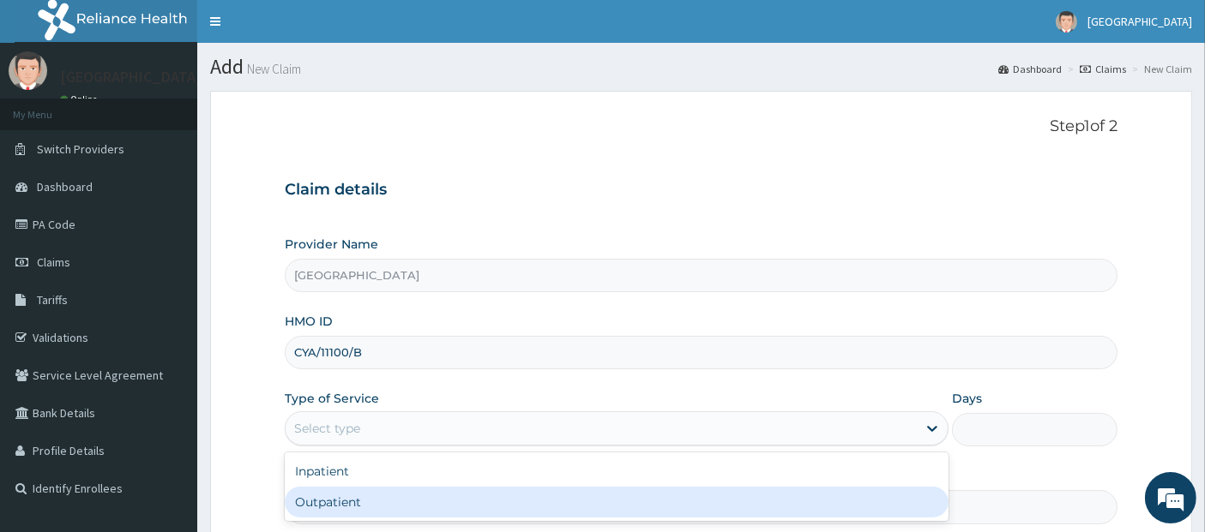
click at [809, 493] on div "Outpatient" at bounding box center [617, 502] width 664 height 31
type input "1"
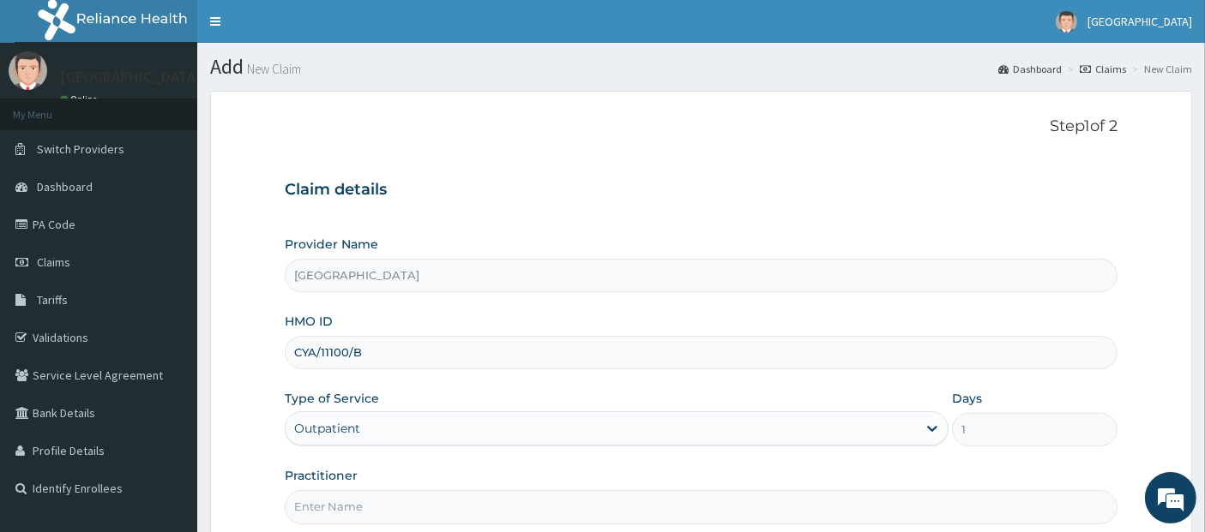
click at [809, 493] on input "Practitioner" at bounding box center [701, 506] width 833 height 33
type input "[PERSON_NAME]"
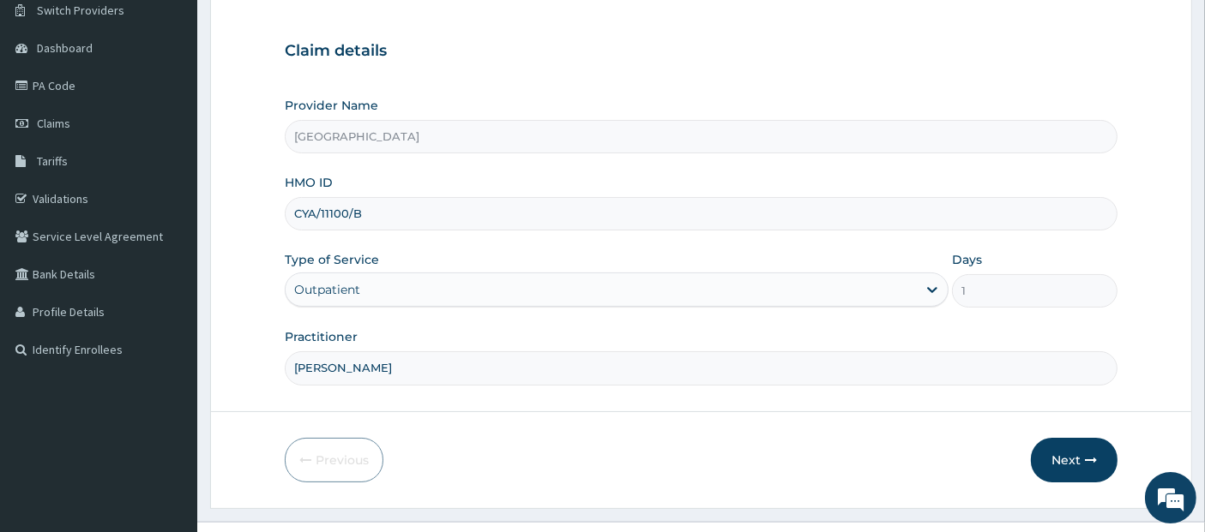
scroll to position [169, 0]
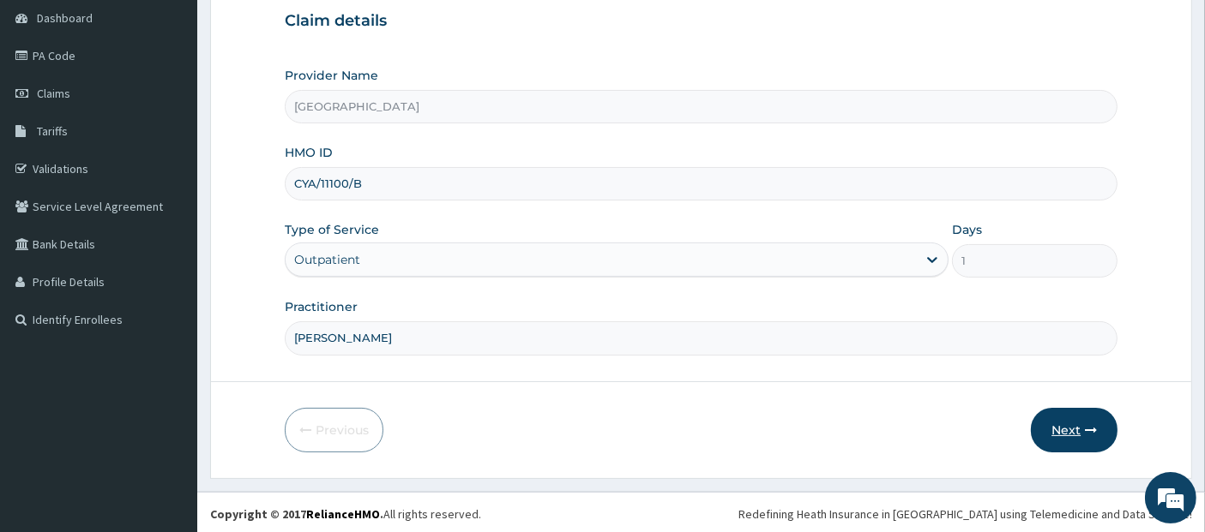
click at [1073, 432] on button "Next" at bounding box center [1074, 430] width 87 height 45
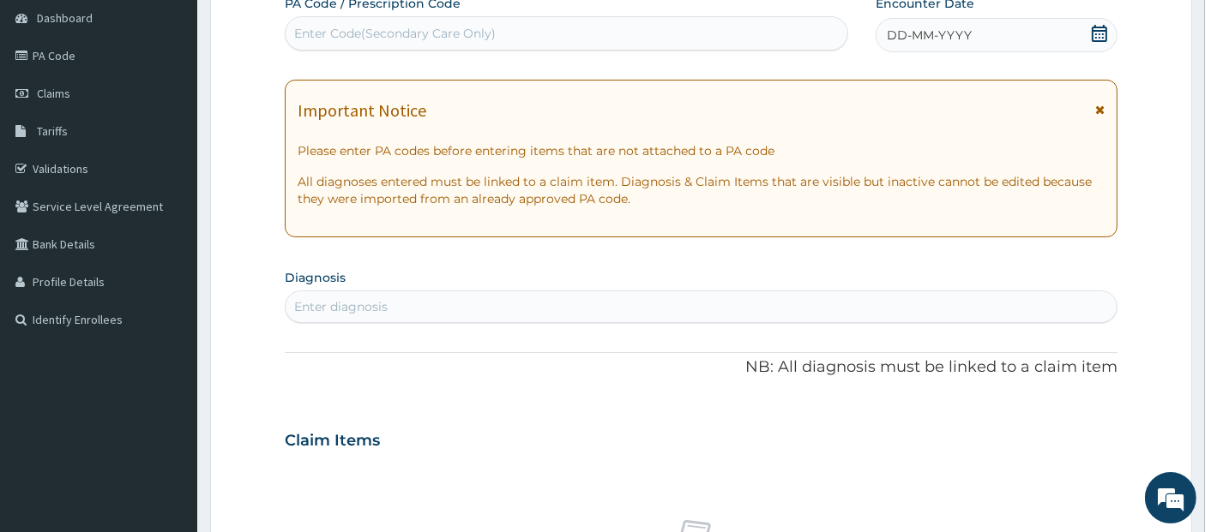
click at [1094, 27] on icon at bounding box center [1099, 33] width 15 height 17
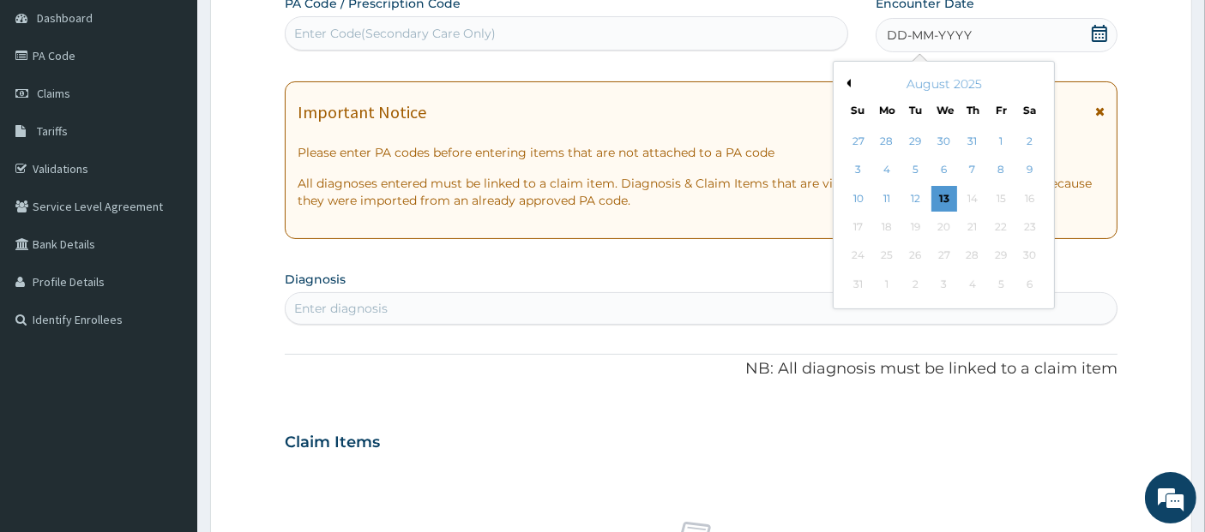
click at [847, 83] on button "Previous Month" at bounding box center [846, 83] width 9 height 9
click at [995, 186] on div "18" at bounding box center [1002, 199] width 26 height 26
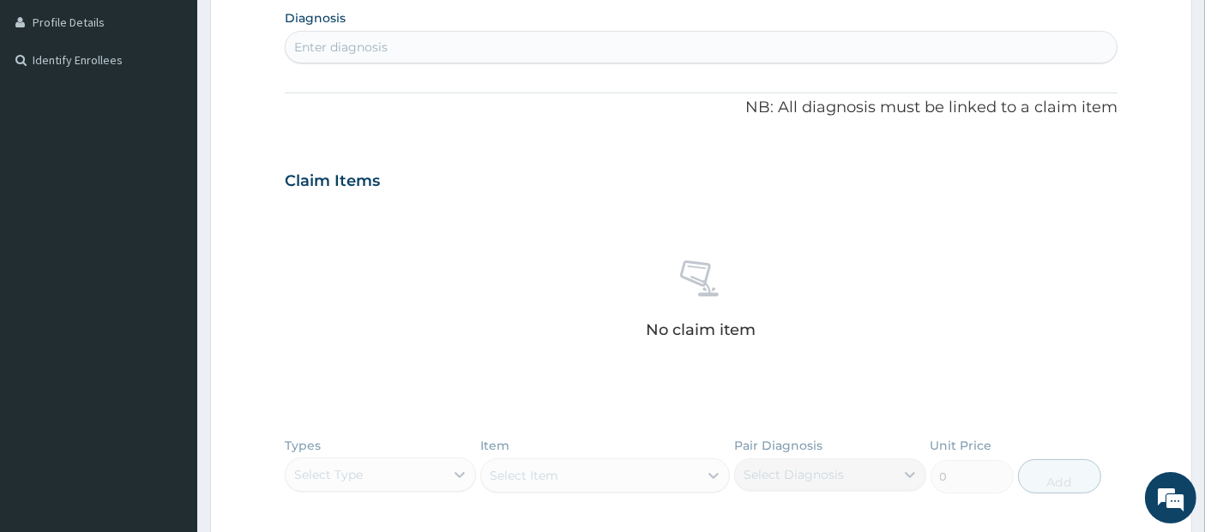
scroll to position [458, 0]
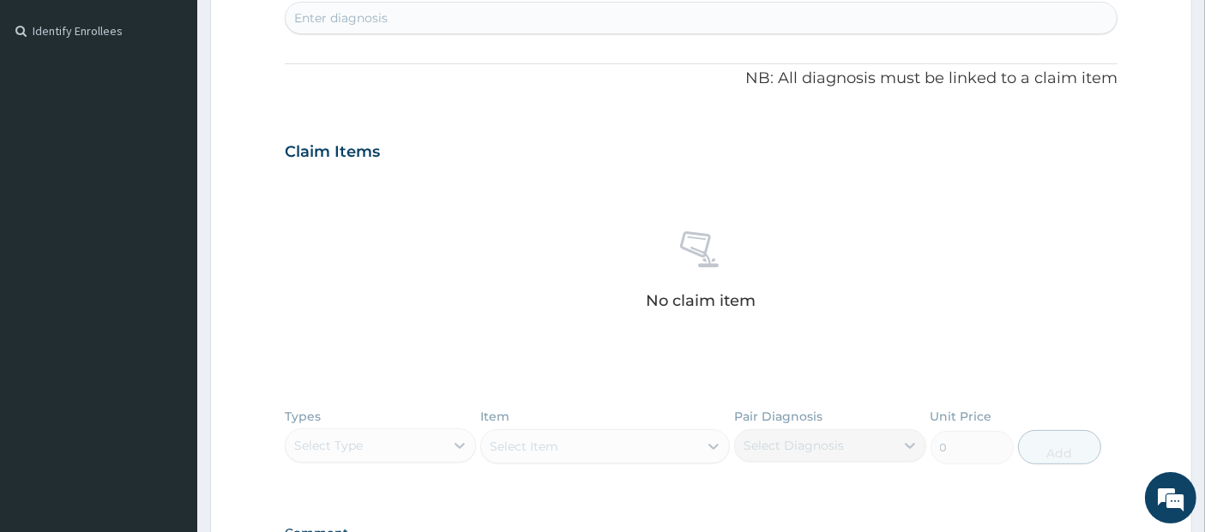
click at [909, 25] on div "Enter diagnosis" at bounding box center [702, 17] width 832 height 27
type input "[MEDICAL_DATA]"
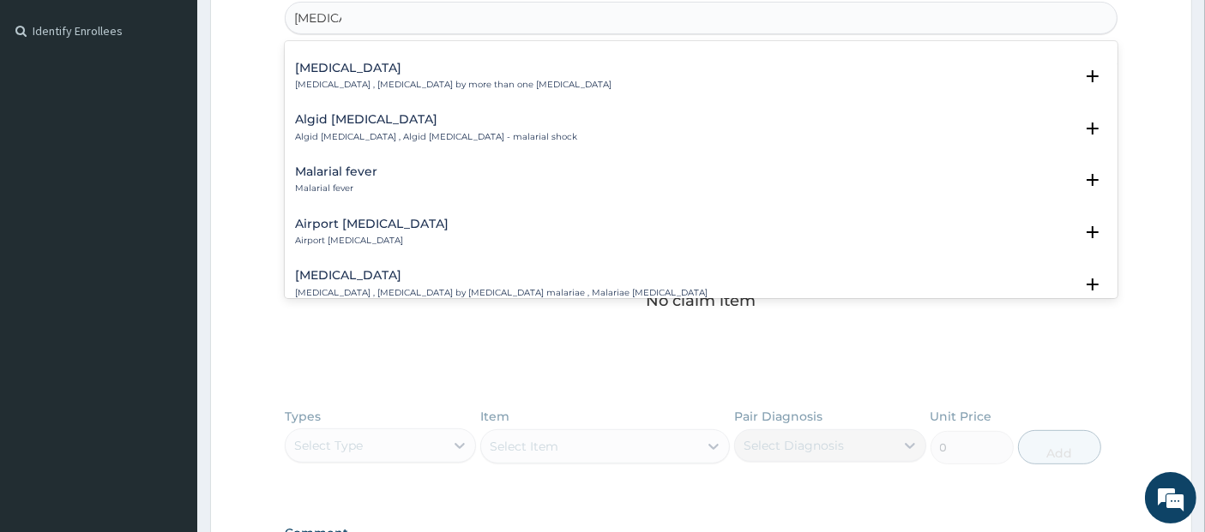
scroll to position [163, 0]
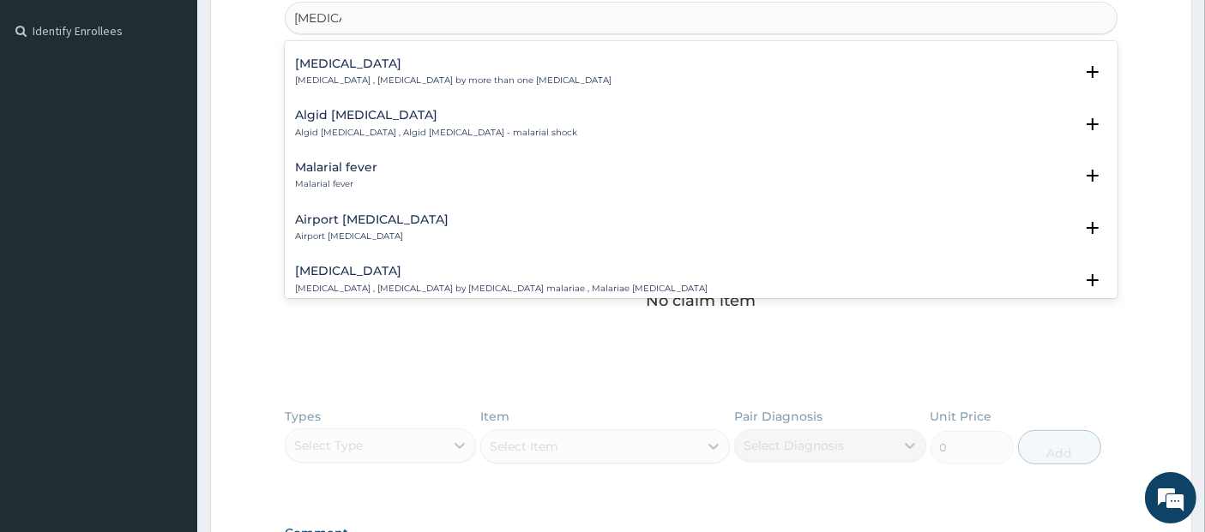
click at [844, 161] on div "Malarial fever Malarial fever" at bounding box center [701, 176] width 813 height 30
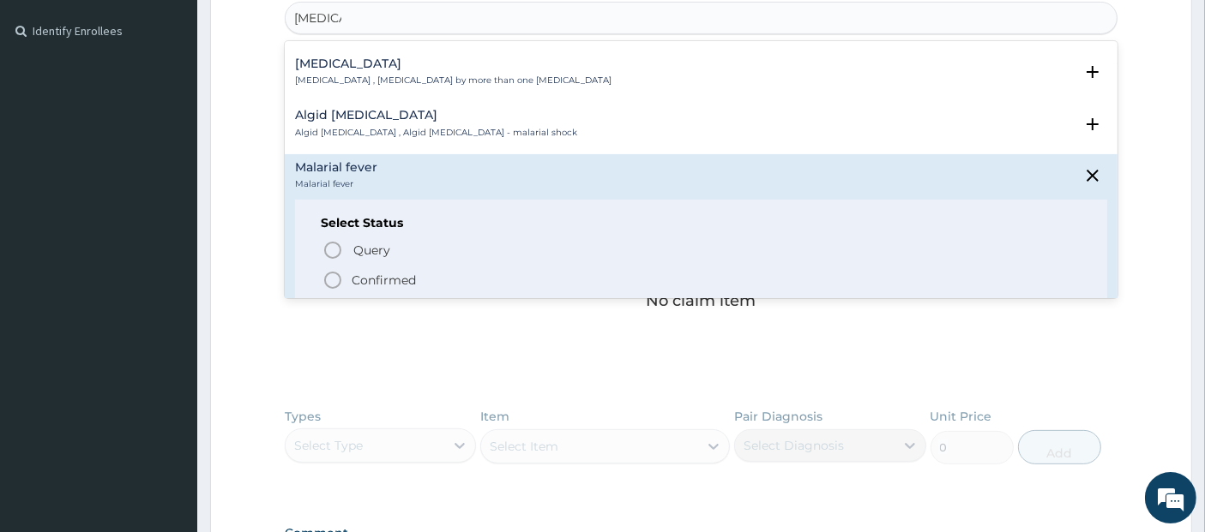
click at [844, 161] on div "Malarial fever Malarial fever" at bounding box center [701, 176] width 813 height 30
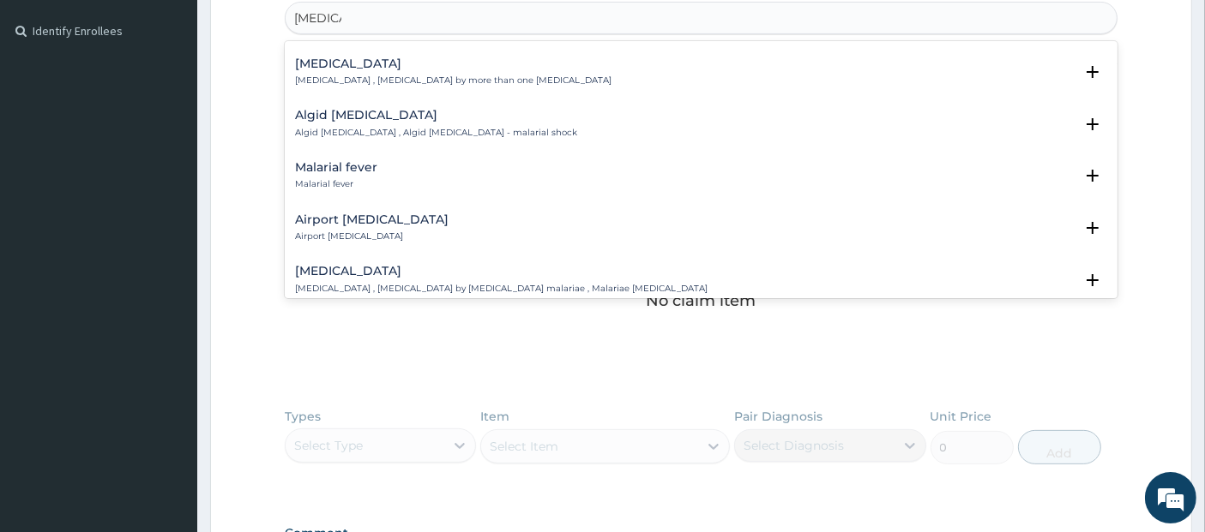
click at [842, 161] on div "Malarial fever Malarial fever" at bounding box center [701, 176] width 813 height 30
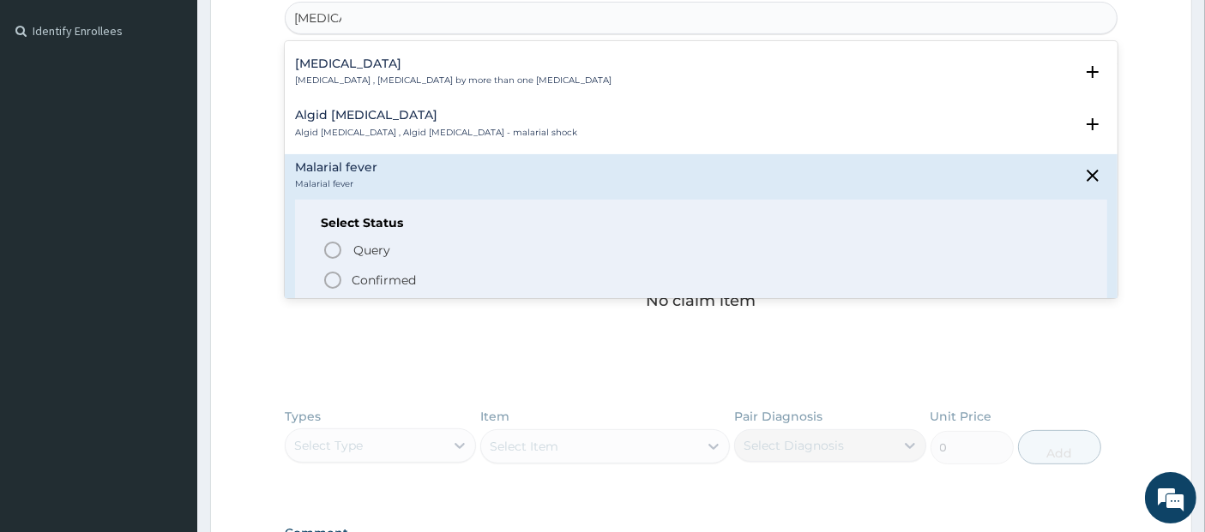
click at [813, 270] on span "Confirmed" at bounding box center [702, 280] width 760 height 21
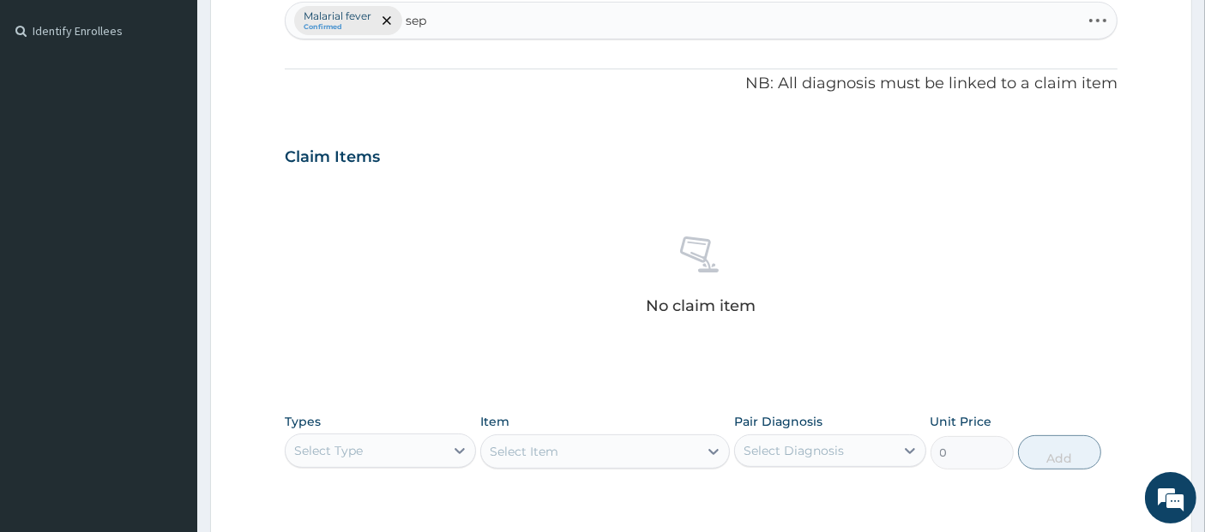
type input "seps"
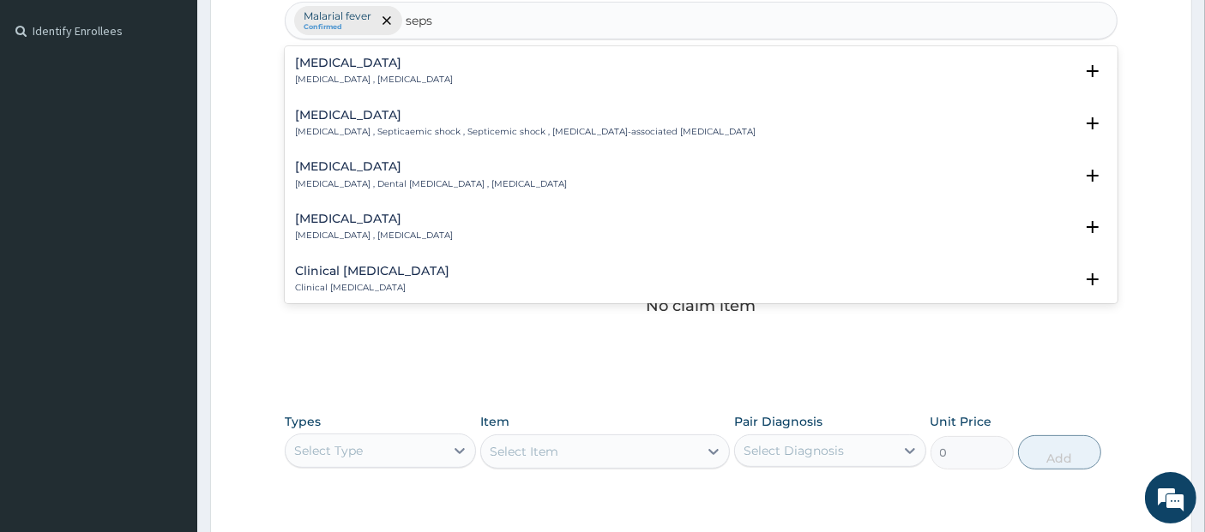
click at [720, 57] on div "[MEDICAL_DATA] [MEDICAL_DATA] , [MEDICAL_DATA]" at bounding box center [701, 72] width 813 height 30
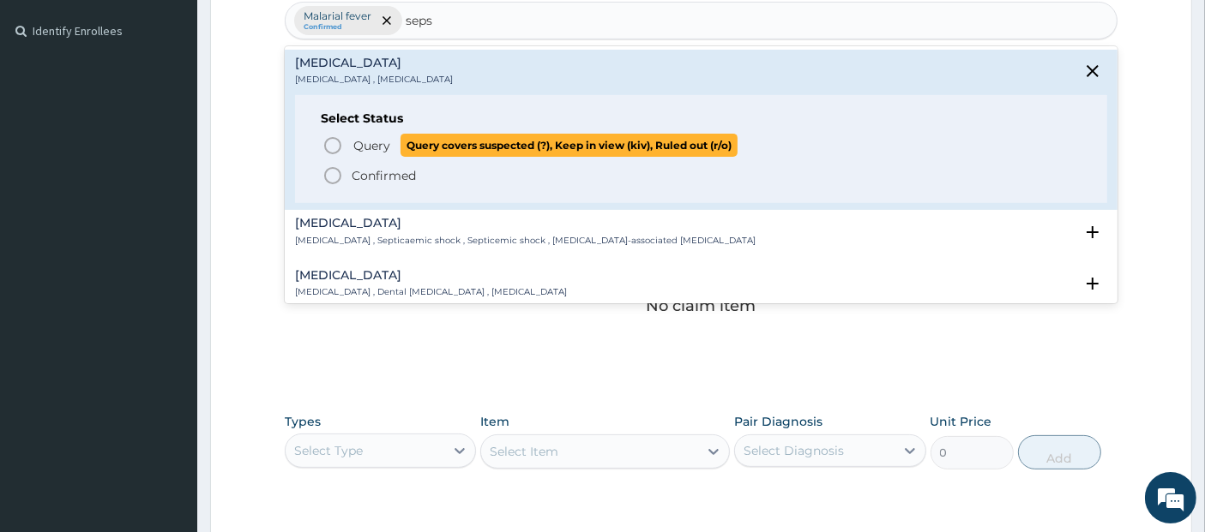
click at [755, 142] on span "Query Query covers suspected (?), Keep in view (kiv), Ruled out (r/o)" at bounding box center [702, 145] width 760 height 23
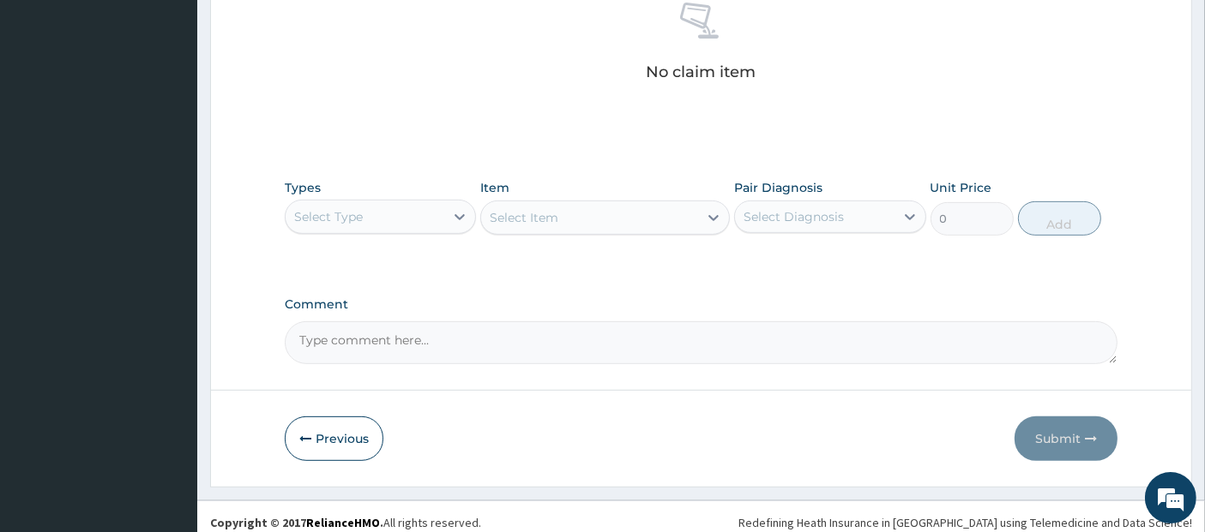
scroll to position [701, 0]
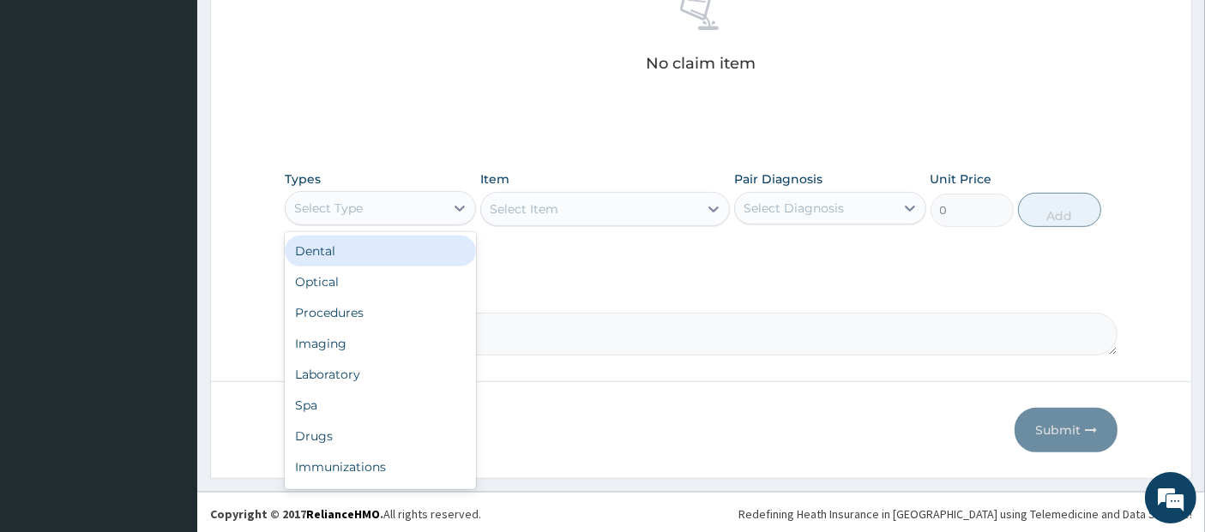
click at [353, 208] on div "Select Type" at bounding box center [328, 208] width 69 height 17
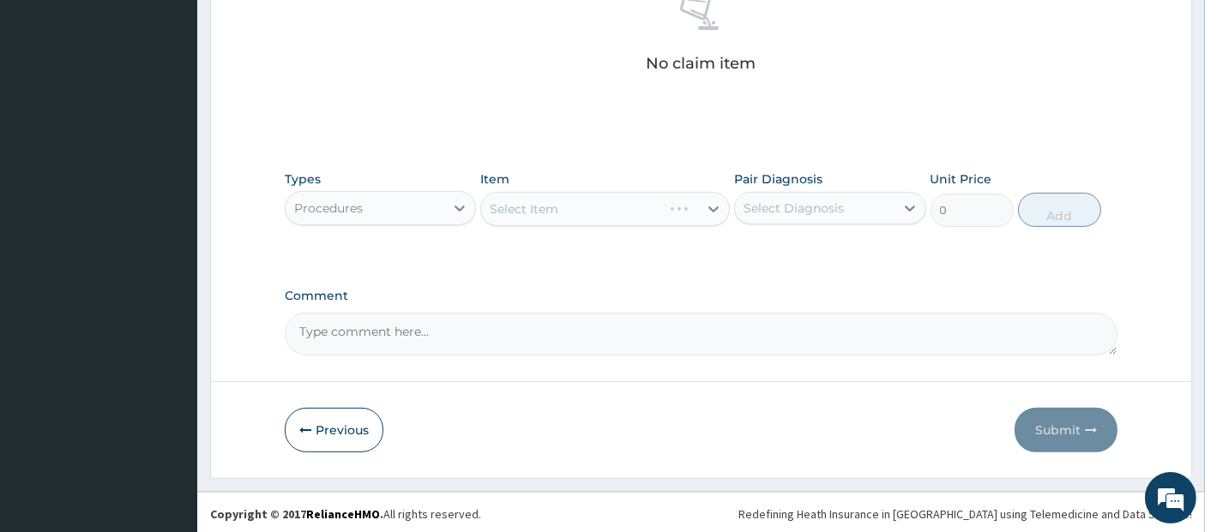
click at [532, 201] on div "Select Item" at bounding box center [605, 209] width 250 height 34
click at [443, 206] on div "Procedures" at bounding box center [365, 208] width 159 height 27
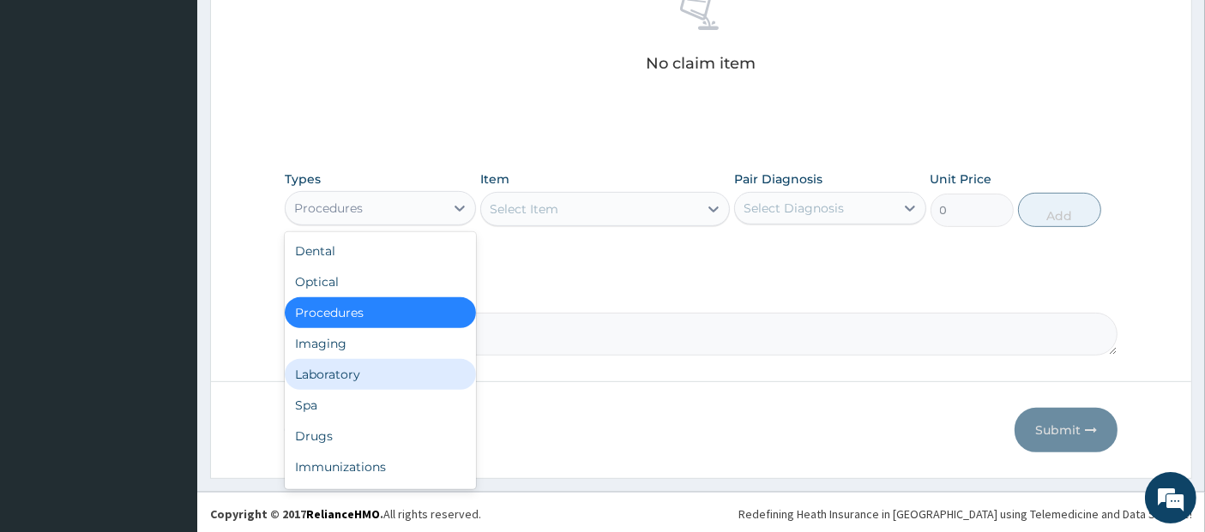
click at [416, 386] on div "Laboratory" at bounding box center [380, 374] width 191 height 31
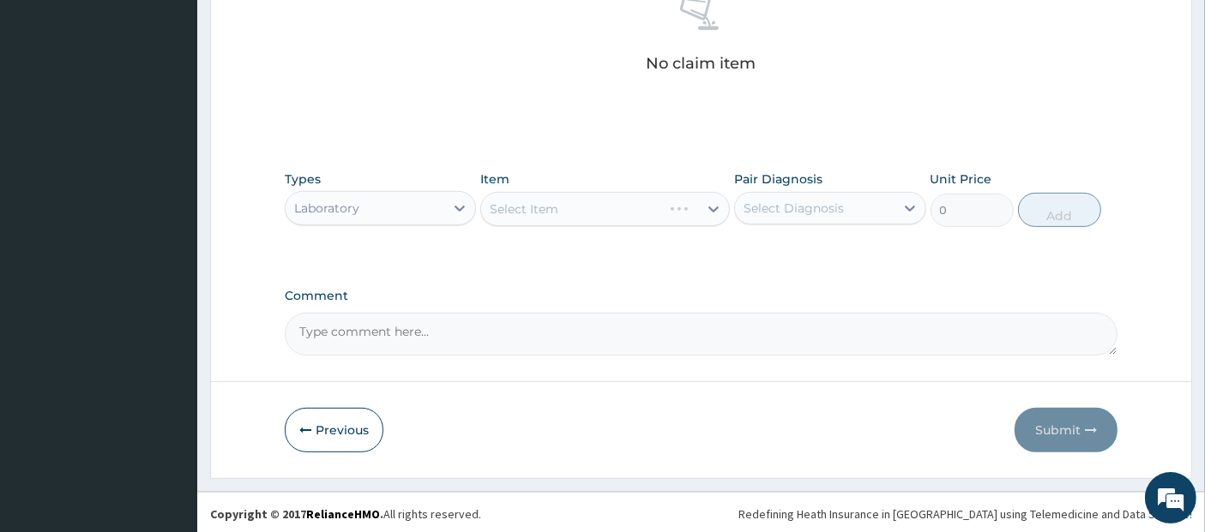
click at [707, 192] on div "Select Item" at bounding box center [605, 209] width 250 height 34
click at [698, 207] on div "Select Item" at bounding box center [605, 209] width 250 height 34
